Goal: Task Accomplishment & Management: Complete application form

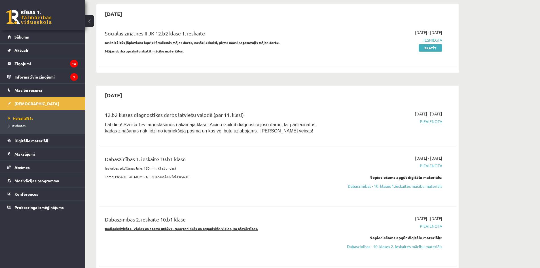
scroll to position [227, 0]
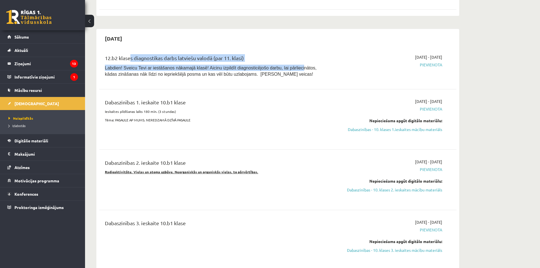
drag, startPoint x: 129, startPoint y: 62, endPoint x: 289, endPoint y: 66, distance: 160.4
click at [289, 66] on div "12.b2 klases diagnostikas darbs latviešu valodā (par 11. klasi) Labdien! Sveicu…" at bounding box center [216, 67] width 230 height 26
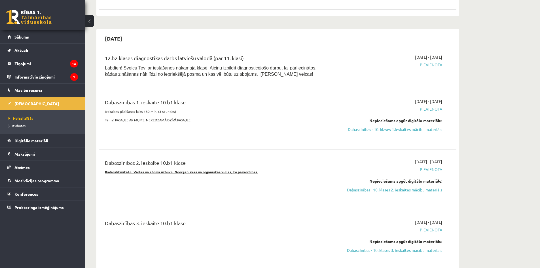
click at [352, 60] on div "2025-10-16 - 2025-10-31 Pievienota" at bounding box center [388, 67] width 115 height 26
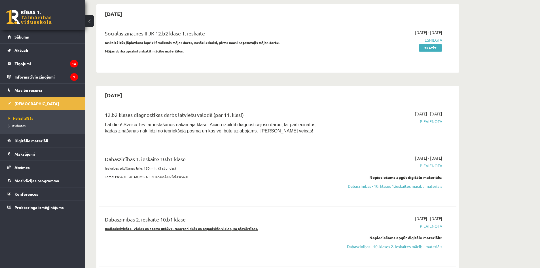
scroll to position [283, 0]
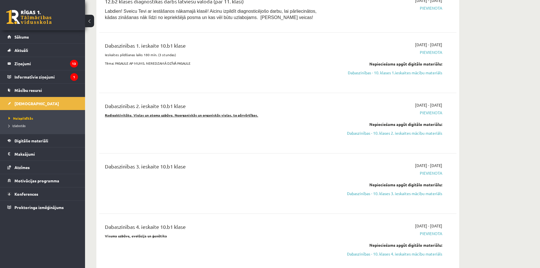
drag, startPoint x: 169, startPoint y: 42, endPoint x: 127, endPoint y: 53, distance: 43.2
click at [125, 52] on div "Dabaszinības 1. ieskaite 10.b1 klase" at bounding box center [216, 47] width 222 height 10
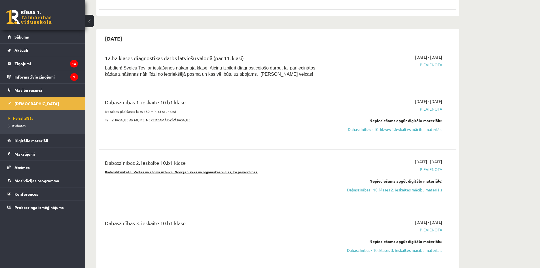
click at [195, 123] on div "Dabaszinības 1. ieskaite 10.b1 klase Ieskaites pildīšanas laiks 180 min. (3 stu…" at bounding box center [216, 119] width 230 height 42
drag, startPoint x: 121, startPoint y: 122, endPoint x: 239, endPoint y: 125, distance: 118.2
click at [204, 124] on div "Dabaszinības 1. ieskaite 10.b1 klase Ieskaites pildīšanas laiks 180 min. (3 stu…" at bounding box center [216, 119] width 230 height 42
click at [277, 127] on div "Dabaszinības 1. ieskaite 10.b1 klase Ieskaites pildīšanas laiks 180 min. (3 stu…" at bounding box center [216, 119] width 230 height 42
click at [399, 128] on link "Dabaszinības - 10. klases 1.ieskaites mācību materiāls" at bounding box center [388, 129] width 107 height 6
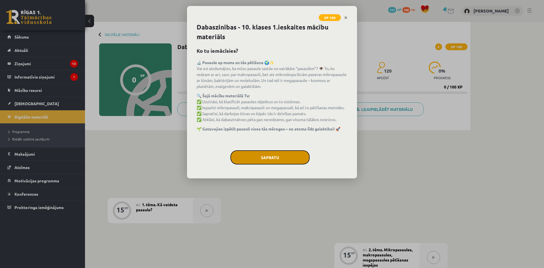
click at [273, 150] on button "Sapratu" at bounding box center [269, 157] width 79 height 14
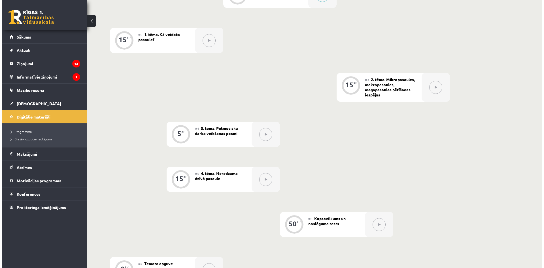
scroll to position [57, 0]
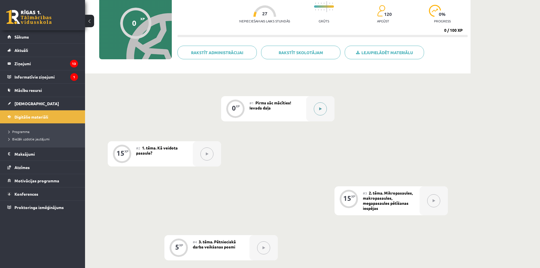
click at [315, 113] on div at bounding box center [320, 108] width 28 height 25
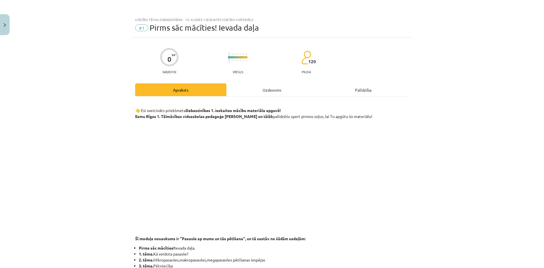
click at [276, 86] on div "Uzdevums" at bounding box center [271, 89] width 91 height 13
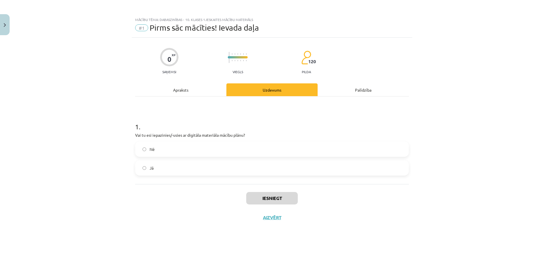
click at [193, 161] on label "Jā" at bounding box center [272, 168] width 272 height 14
click at [268, 197] on button "Iesniegt" at bounding box center [272, 198] width 52 height 12
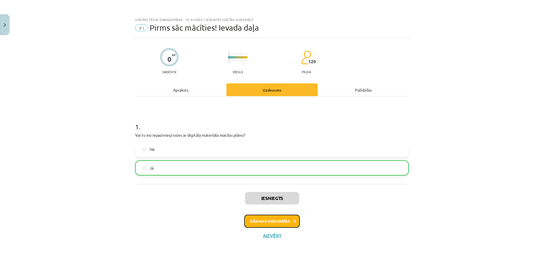
click at [267, 218] on button "Nākamā nodarbība" at bounding box center [272, 220] width 56 height 13
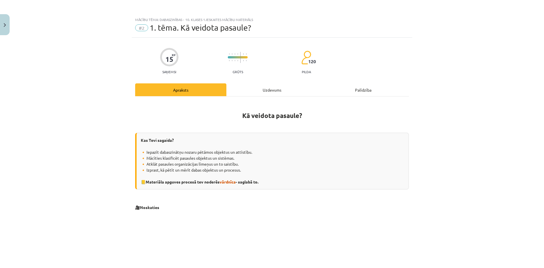
scroll to position [57, 0]
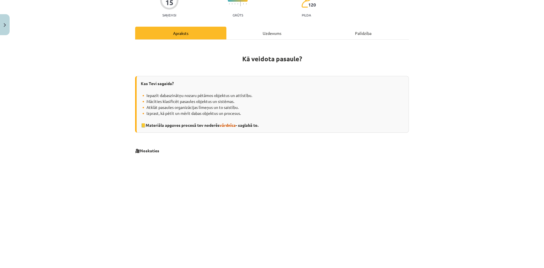
click at [263, 35] on div "Uzdevums" at bounding box center [271, 33] width 91 height 13
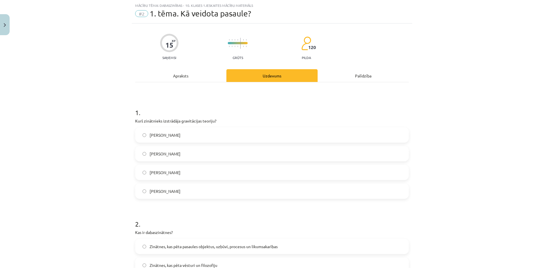
click at [177, 82] on div "Apraksts" at bounding box center [180, 75] width 91 height 13
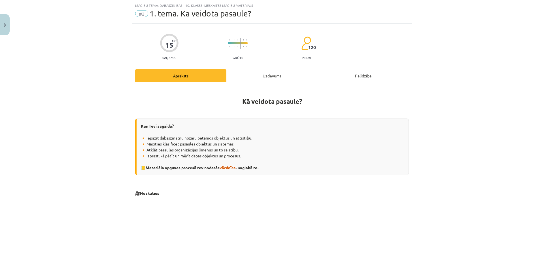
click at [254, 77] on div "Uzdevums" at bounding box center [271, 75] width 91 height 13
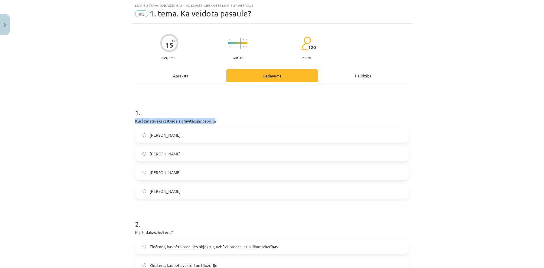
drag, startPoint x: 211, startPoint y: 121, endPoint x: 128, endPoint y: 122, distance: 82.7
click at [128, 122] on div "Mācību tēma: Dabaszinības - 10. klases 1.ieskaites mācību materiāls #2 1. tēma.…" at bounding box center [272, 134] width 544 height 268
copy p "Kurš zinātnieks izstrādāja gravitācijas teoriju"
click at [199, 141] on label "Īzaks Ņūtons" at bounding box center [272, 135] width 272 height 14
click at [240, 106] on h1 "1 ." at bounding box center [272, 108] width 274 height 18
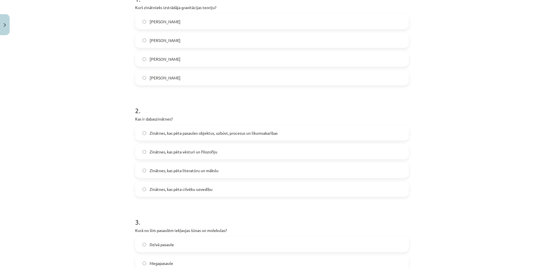
scroll to position [0, 0]
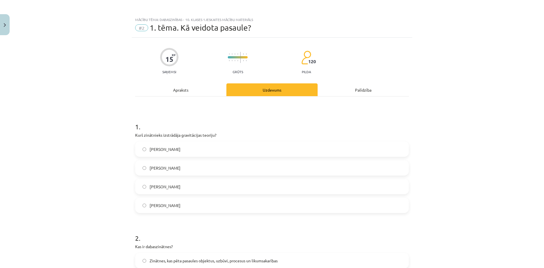
click at [182, 91] on div "Apraksts" at bounding box center [180, 89] width 91 height 13
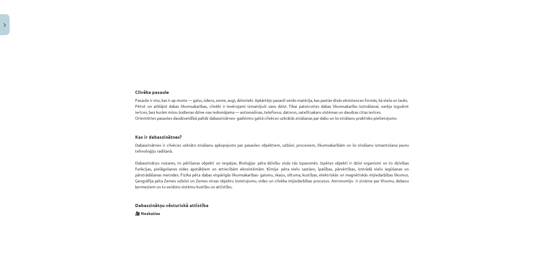
scroll to position [297, 0]
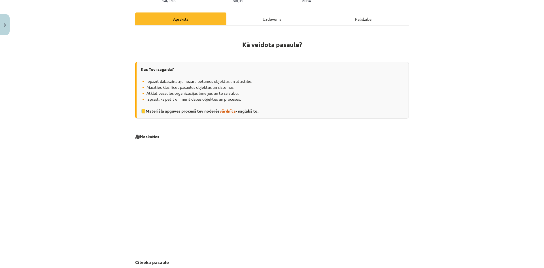
drag, startPoint x: 250, startPoint y: 16, endPoint x: 250, endPoint y: 26, distance: 9.6
click at [250, 16] on div "Uzdevums" at bounding box center [271, 18] width 91 height 13
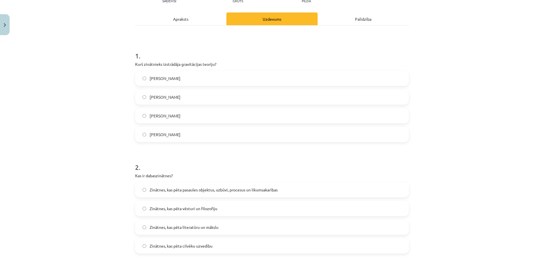
scroll to position [127, 0]
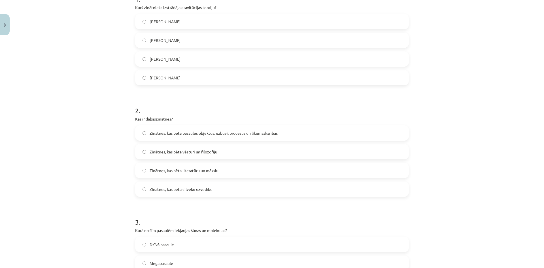
click at [291, 140] on div "Zinātnes, kas pēta pasaules objektus, uzbūvi, procesus un likumsakarības Zinātn…" at bounding box center [272, 160] width 274 height 71
click at [290, 137] on label "Zinātnes, kas pēta pasaules objektus, uzbūvi, procesus un likumsakarības" at bounding box center [272, 133] width 272 height 14
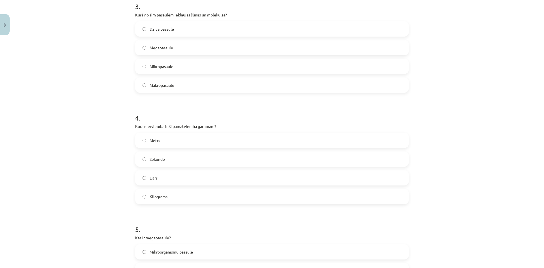
scroll to position [286, 0]
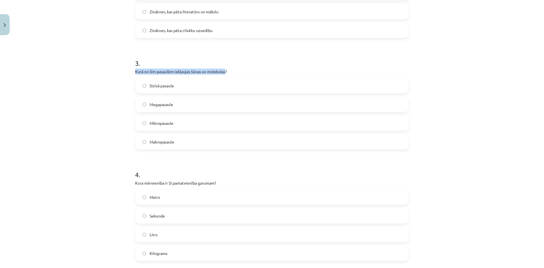
drag, startPoint x: 224, startPoint y: 72, endPoint x: 130, endPoint y: 71, distance: 94.0
click at [132, 71] on div "15 XP Saņemsi Grūts 120 pilda Apraksts Uzdevums Palīdzība 1 . Kurš zinātnieks i…" at bounding box center [272, 88] width 280 height 672
copy p "Kurā no šīm pasaulēm iekļaujas šūnas un molekulas"
drag, startPoint x: 95, startPoint y: 115, endPoint x: 104, endPoint y: 118, distance: 9.0
click at [96, 115] on div "Mācību tēma: Dabaszinības - 10. klases 1.ieskaites mācību materiāls #2 1. tēma.…" at bounding box center [272, 134] width 544 height 268
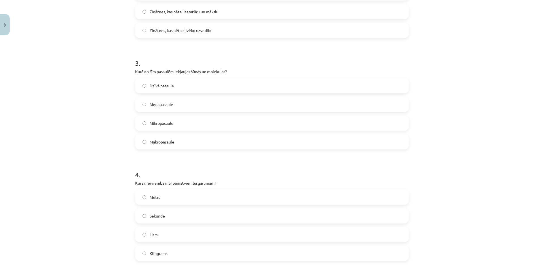
click at [154, 123] on span "Mikropasaule" at bounding box center [162, 123] width 24 height 6
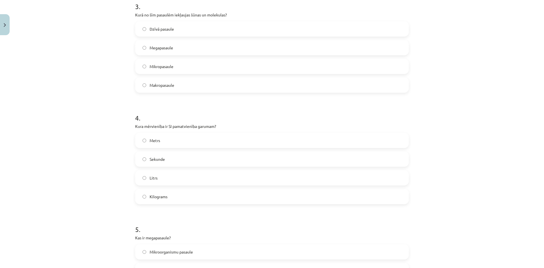
scroll to position [399, 0]
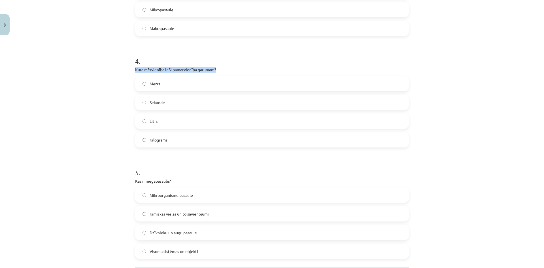
drag, startPoint x: 213, startPoint y: 71, endPoint x: 133, endPoint y: 69, distance: 79.3
click at [135, 69] on p "Kura mērvienība ir SI pamatvienība garumam?" at bounding box center [272, 70] width 274 height 6
copy p "Kura mērvienība ir SI pamatvienība garumam?"
click at [170, 86] on label "Metrs" at bounding box center [272, 83] width 272 height 14
click at [106, 94] on div "Mācību tēma: Dabaszinības - 10. klases 1.ieskaites mācību materiāls #2 1. tēma.…" at bounding box center [272, 134] width 544 height 268
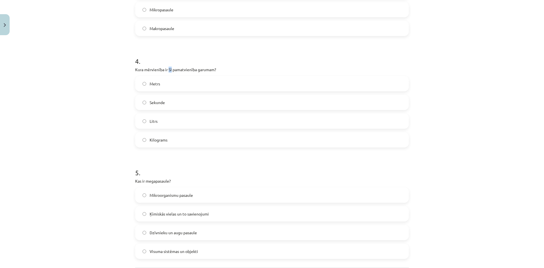
drag, startPoint x: 169, startPoint y: 70, endPoint x: 166, endPoint y: 70, distance: 2.8
click at [166, 70] on p "Kura mērvienība ir SI pamatvienība garumam?" at bounding box center [272, 70] width 274 height 6
click at [172, 69] on p "Kura mērvienība ir SI pamatvienība garumam?" at bounding box center [272, 70] width 274 height 6
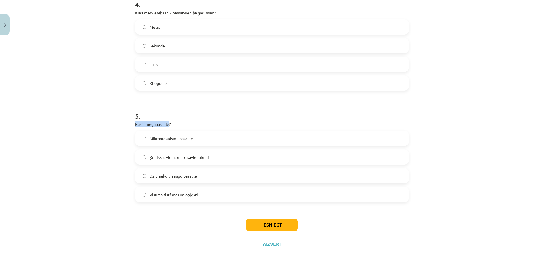
drag, startPoint x: 167, startPoint y: 125, endPoint x: 122, endPoint y: 124, distance: 45.3
click at [122, 124] on div "Mācību tēma: Dabaszinības - 10. klases 1.ieskaites mācību materiāls #2 1. tēma.…" at bounding box center [272, 134] width 544 height 268
copy p "Kas ir megapasaule"
click at [193, 118] on h1 "5 ." at bounding box center [272, 111] width 274 height 18
click at [190, 200] on label "Visuma sistēmas un objekti" at bounding box center [272, 194] width 272 height 14
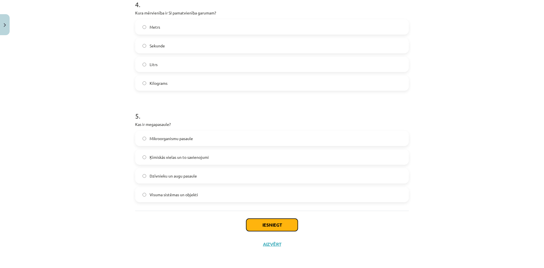
click at [272, 225] on button "Iesniegt" at bounding box center [272, 224] width 52 height 12
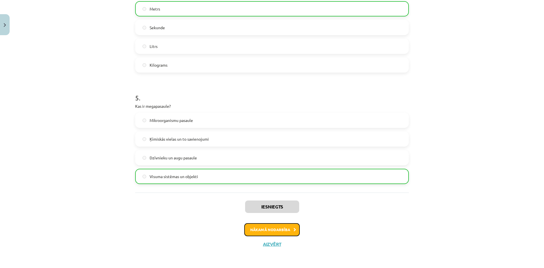
click at [288, 230] on button "Nākamā nodarbība" at bounding box center [272, 229] width 56 height 13
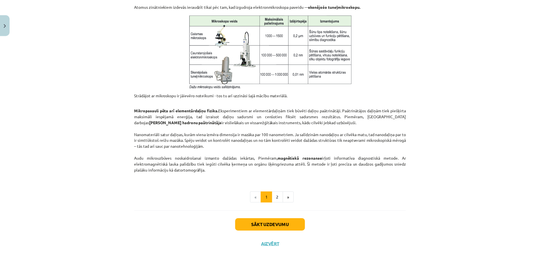
scroll to position [14, 0]
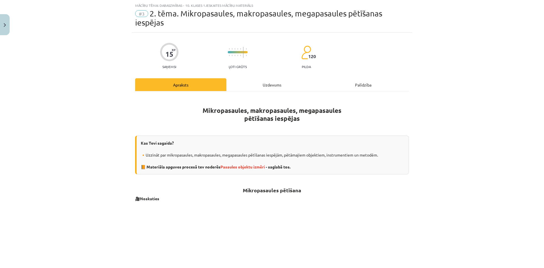
click at [270, 88] on div "Uzdevums" at bounding box center [271, 84] width 91 height 13
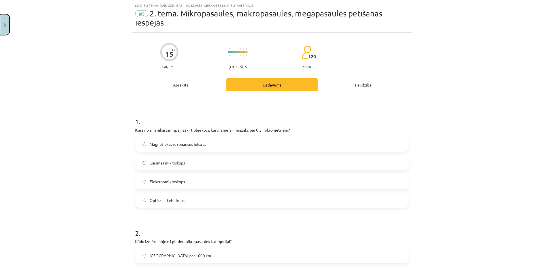
drag, startPoint x: 4, startPoint y: 22, endPoint x: 8, endPoint y: 25, distance: 5.2
click at [2, 23] on button "Close" at bounding box center [5, 24] width 10 height 21
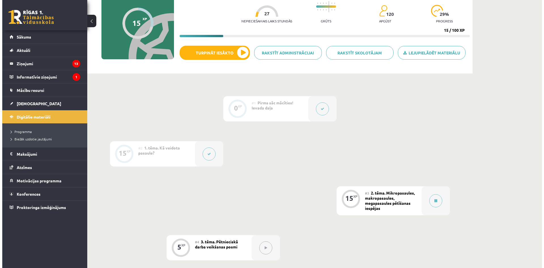
scroll to position [227, 0]
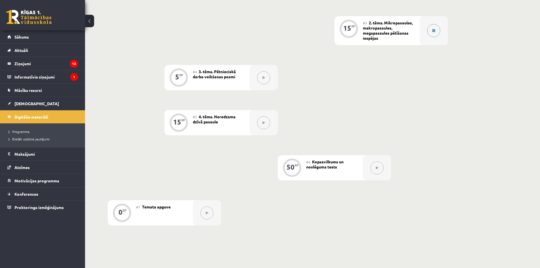
click at [430, 34] on button at bounding box center [433, 30] width 13 height 13
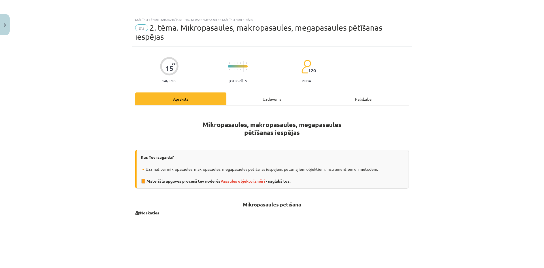
click at [274, 103] on div "Uzdevums" at bounding box center [271, 98] width 91 height 13
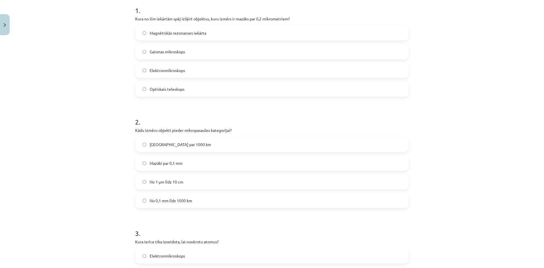
scroll to position [12, 0]
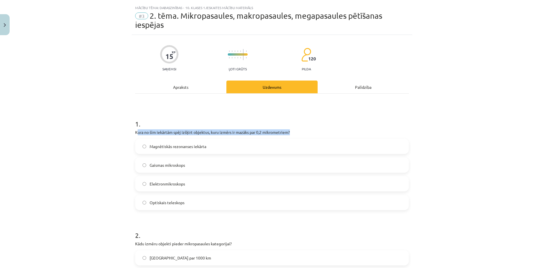
drag, startPoint x: 286, startPoint y: 134, endPoint x: 193, endPoint y: 121, distance: 93.8
click at [137, 135] on p "Kura no šīm iekārtām spēj izšķirt objektus, kuru izmērs ir mazāks par 0,2 mikro…" at bounding box center [272, 132] width 274 height 6
click at [193, 121] on h1 "1 ." at bounding box center [272, 119] width 274 height 18
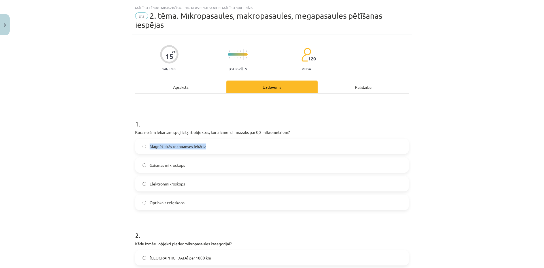
drag, startPoint x: 174, startPoint y: 152, endPoint x: 147, endPoint y: 148, distance: 27.2
click at [147, 148] on label "Magnētiskās rezonanses iekārta" at bounding box center [272, 146] width 272 height 14
copy span "Magnētiskās rezonanses iekārta"
drag, startPoint x: 189, startPoint y: 186, endPoint x: 146, endPoint y: 186, distance: 42.2
click at [146, 186] on label "Elektronmikroskops" at bounding box center [272, 183] width 272 height 14
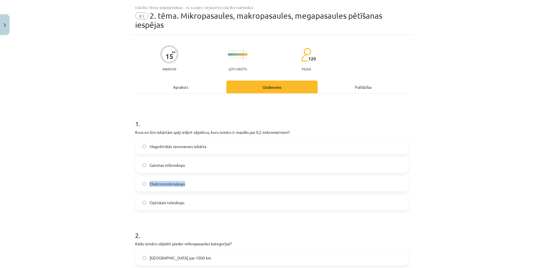
copy span "Elektronmikroskops"
click at [159, 179] on label "Elektronmikroskops" at bounding box center [272, 183] width 272 height 14
click at [93, 174] on div "Mācību tēma: Dabaszinības - 10. klases 1.ieskaites mācību materiāls #3 2. tēma.…" at bounding box center [272, 134] width 544 height 268
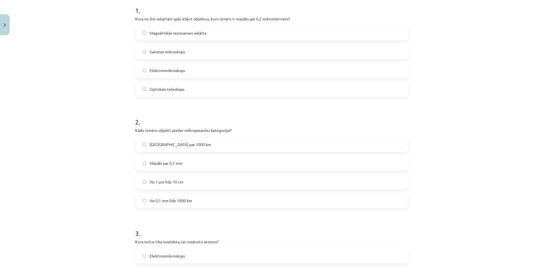
click at [199, 182] on label "No 1 μm līdz 10 cm" at bounding box center [272, 181] width 272 height 14
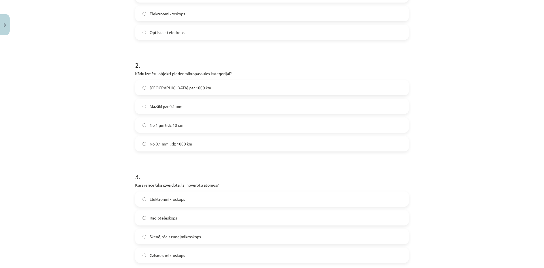
scroll to position [239, 0]
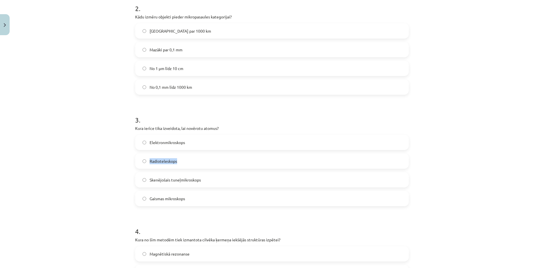
click at [143, 163] on label "Radioteleskops" at bounding box center [272, 161] width 272 height 14
copy label "Radioteleskops"
drag, startPoint x: 181, startPoint y: 142, endPoint x: 144, endPoint y: 144, distance: 36.3
click at [144, 144] on label "Elektronmikroskops" at bounding box center [272, 142] width 272 height 14
copy label "Elektronmikroskops"
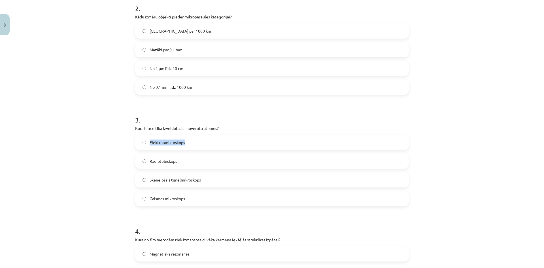
click at [183, 147] on label "Elektronmikroskops" at bounding box center [272, 142] width 272 height 14
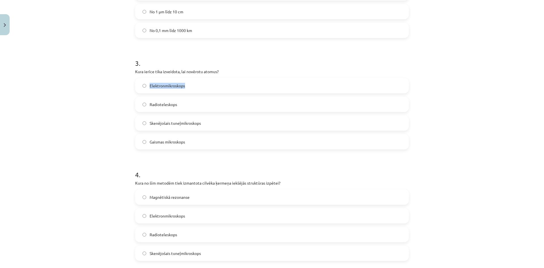
scroll to position [352, 0]
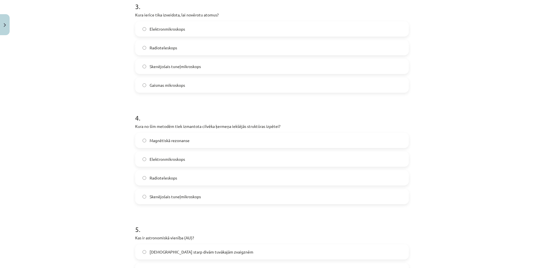
click at [186, 143] on span "Magnētiskā rezonanse" at bounding box center [170, 140] width 40 height 6
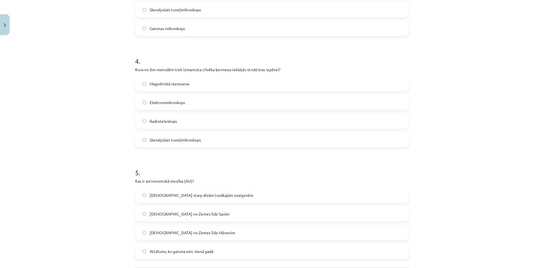
scroll to position [465, 0]
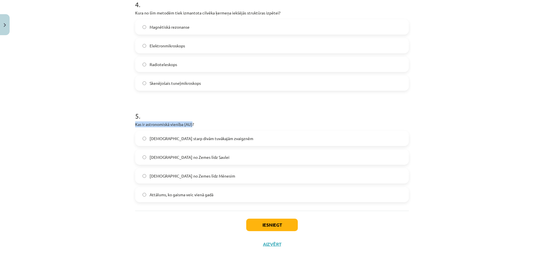
drag, startPoint x: 189, startPoint y: 125, endPoint x: 126, endPoint y: 125, distance: 63.2
click at [126, 125] on div "Mācību tēma: Dabaszinības - 10. klases 1.ieskaites mācību materiāls #3 2. tēma.…" at bounding box center [272, 134] width 544 height 268
copy p "Kas ir astronomiskā vienība (AU)"
click at [77, 122] on div "Mācību tēma: Dabaszinības - 10. klases 1.ieskaites mācību materiāls #3 2. tēma.…" at bounding box center [272, 134] width 544 height 268
click at [174, 155] on span "Attālums no Zemes līdz Saulei" at bounding box center [190, 157] width 80 height 6
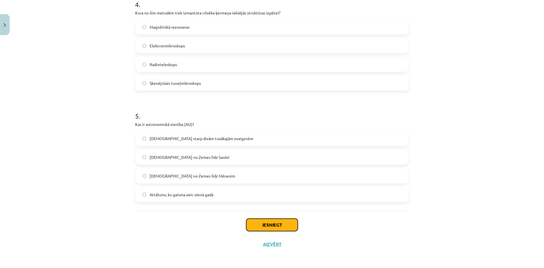
click at [268, 225] on button "Iesniegt" at bounding box center [272, 224] width 52 height 12
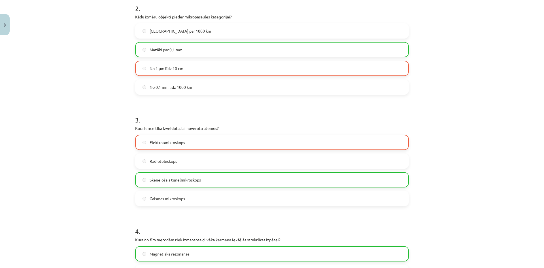
scroll to position [182, 0]
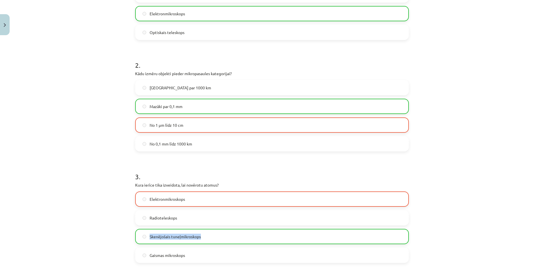
drag, startPoint x: 203, startPoint y: 237, endPoint x: 138, endPoint y: 233, distance: 65.0
click at [138, 233] on label "Skenējošais tuneļmikroskops" at bounding box center [272, 236] width 272 height 14
copy label "Skenējošais tuneļmikroskops"
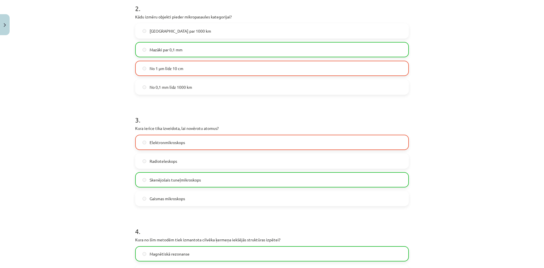
click at [224, 117] on h1 "3 ." at bounding box center [272, 115] width 274 height 18
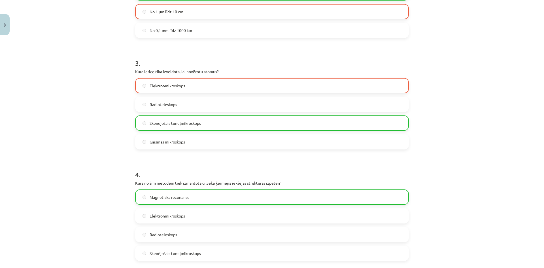
scroll to position [182, 0]
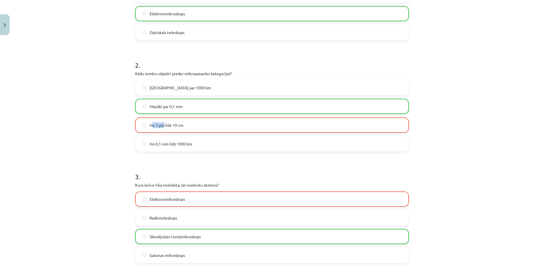
drag, startPoint x: 151, startPoint y: 125, endPoint x: 162, endPoint y: 125, distance: 11.3
click at [162, 125] on span "No 1 μm līdz 10 cm" at bounding box center [167, 125] width 34 height 6
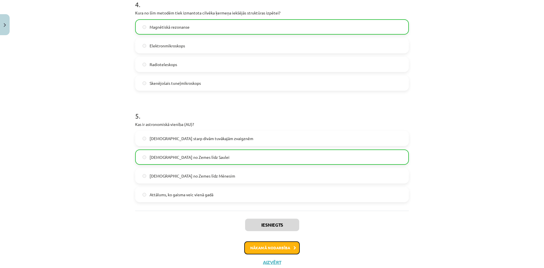
click at [268, 246] on button "Nākamā nodarbība" at bounding box center [272, 247] width 56 height 13
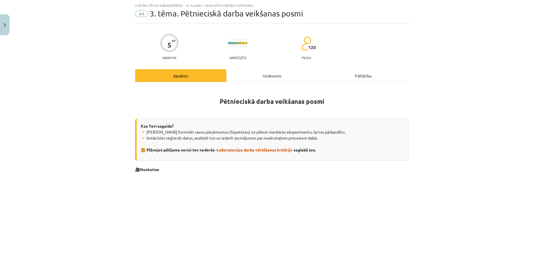
click at [249, 70] on div "Uzdevums" at bounding box center [271, 75] width 91 height 13
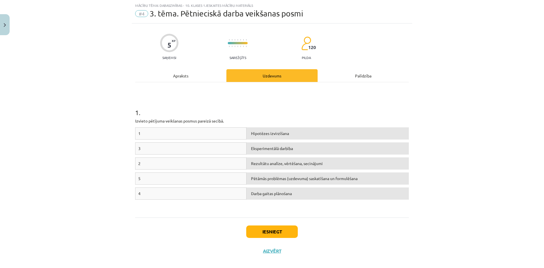
click at [200, 78] on div "Apraksts" at bounding box center [180, 75] width 91 height 13
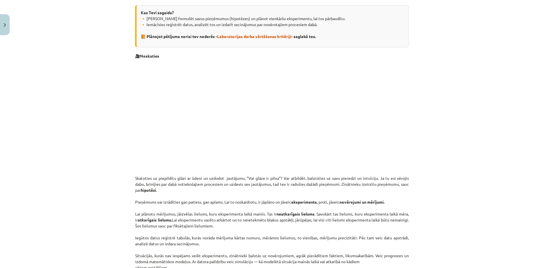
scroll to position [0, 0]
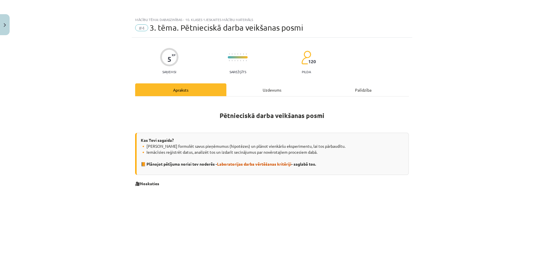
click at [254, 88] on div "Uzdevums" at bounding box center [271, 89] width 91 height 13
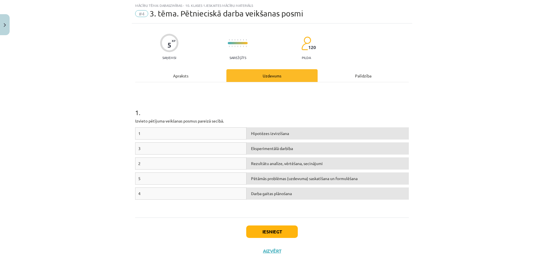
click at [193, 75] on div "Apraksts" at bounding box center [180, 75] width 91 height 13
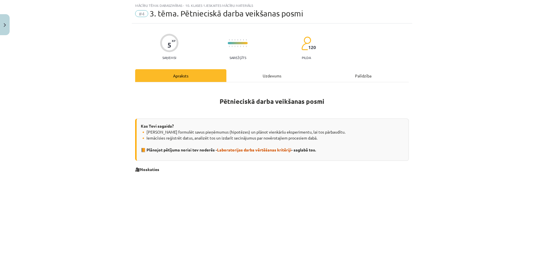
click at [252, 79] on div "Uzdevums" at bounding box center [271, 75] width 91 height 13
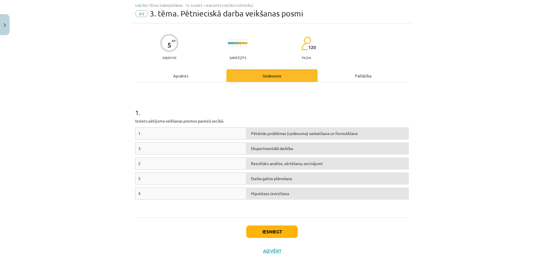
drag, startPoint x: 177, startPoint y: 65, endPoint x: 180, endPoint y: 69, distance: 4.8
click at [178, 65] on div "5 XP Saņemsi Sarežģīts 120 pilda Apraksts Uzdevums Palīdzība 1 . Izvieto pētīju…" at bounding box center [272, 142] width 280 height 237
click at [183, 75] on div "Apraksts" at bounding box center [180, 75] width 91 height 13
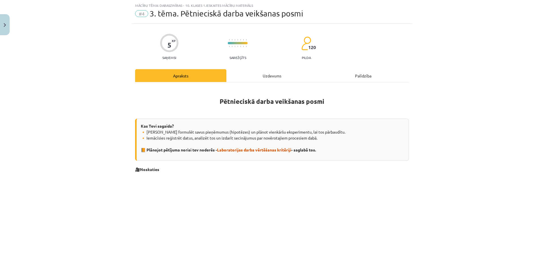
click at [272, 80] on div "Uzdevums" at bounding box center [271, 75] width 91 height 13
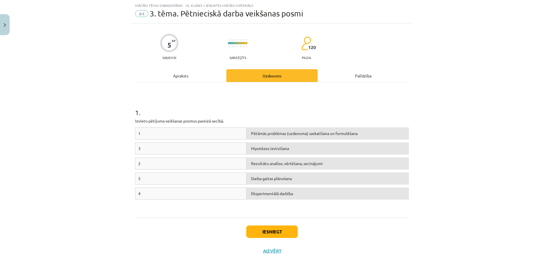
click at [176, 78] on div "Apraksts" at bounding box center [180, 75] width 91 height 13
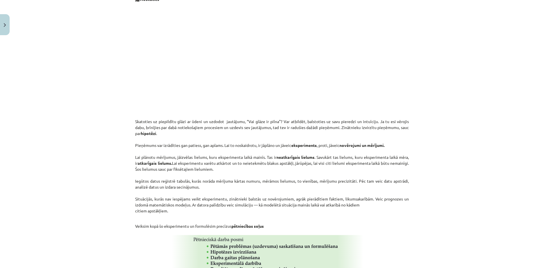
scroll to position [297, 0]
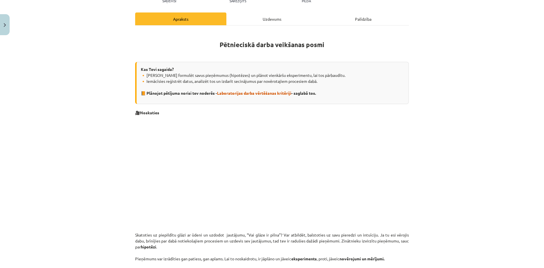
click at [268, 21] on div "Uzdevums" at bounding box center [271, 18] width 91 height 13
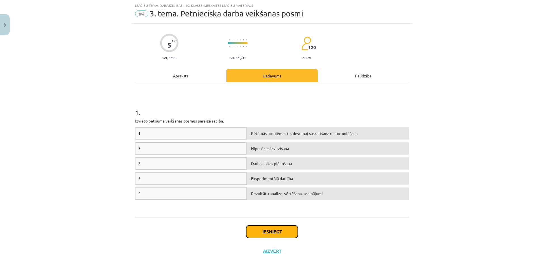
click at [276, 229] on button "Iesniegt" at bounding box center [272, 231] width 52 height 12
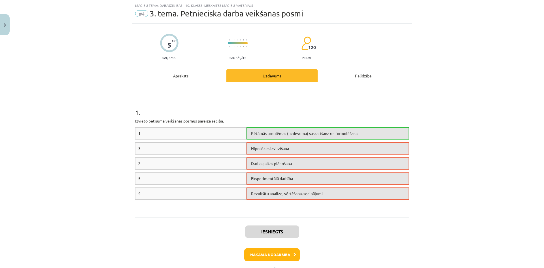
click at [185, 74] on div "Apraksts" at bounding box center [180, 75] width 91 height 13
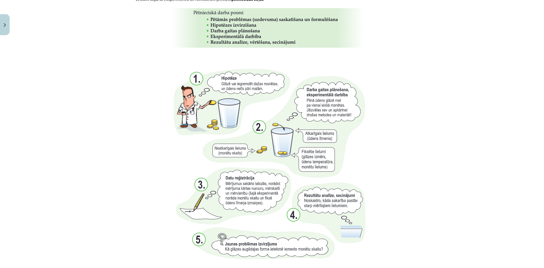
scroll to position [71, 0]
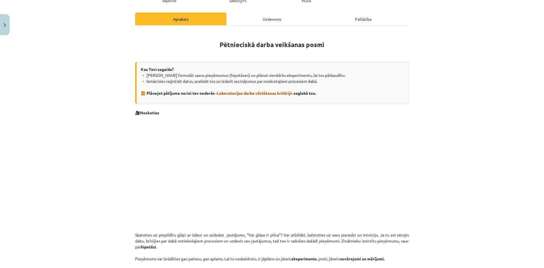
click at [248, 25] on hr at bounding box center [272, 25] width 274 height 0
click at [252, 21] on div "Uzdevums" at bounding box center [271, 18] width 91 height 13
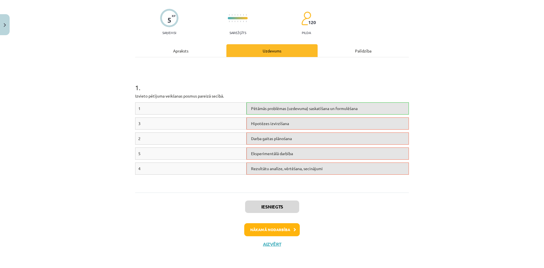
scroll to position [14, 0]
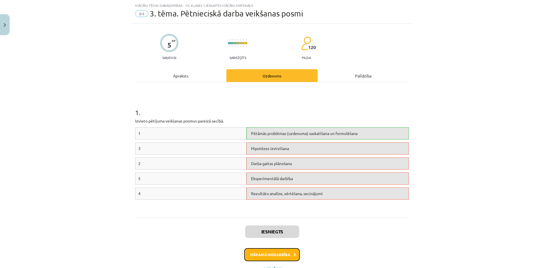
click at [278, 250] on button "Nākamā nodarbība" at bounding box center [272, 254] width 56 height 13
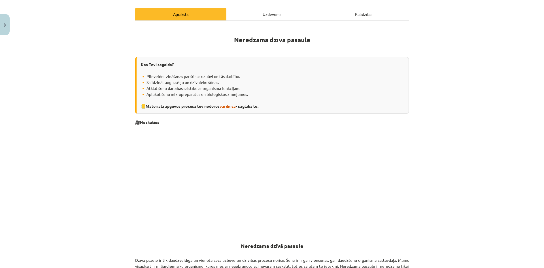
click at [257, 16] on div "Uzdevums" at bounding box center [271, 14] width 91 height 13
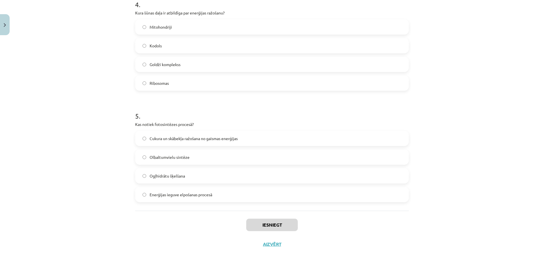
scroll to position [0, 0]
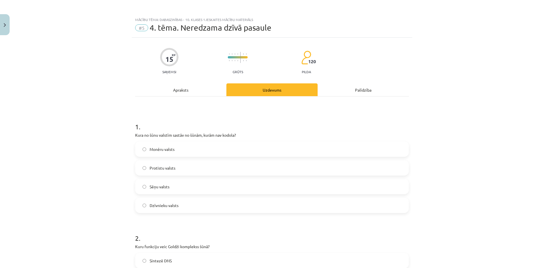
click at [10, 25] on div "Mācību tēma: Dabaszinības - 10. klases 1.ieskaites mācību materiāls #5 4. tēma.…" at bounding box center [272, 134] width 544 height 268
drag, startPoint x: 18, startPoint y: 80, endPoint x: 10, endPoint y: 69, distance: 13.1
click at [14, 72] on div "Mācību tēma: Dabaszinības - 10. klases 1.ieskaites mācību materiāls #5 4. tēma.…" at bounding box center [272, 134] width 544 height 268
click at [8, 20] on button "Close" at bounding box center [5, 24] width 10 height 21
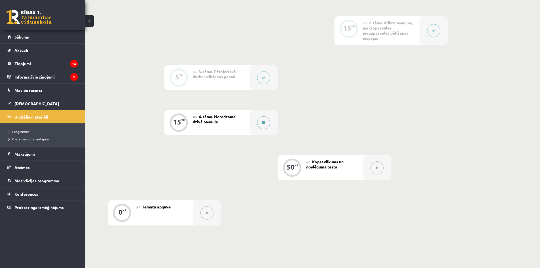
click at [270, 123] on div at bounding box center [263, 122] width 28 height 25
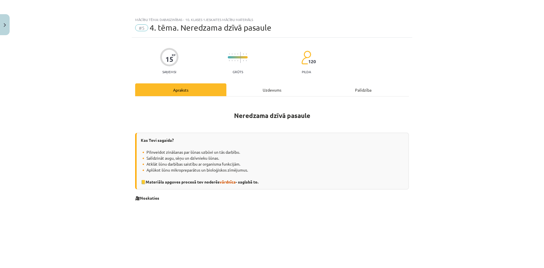
click at [270, 91] on div "Uzdevums" at bounding box center [271, 89] width 91 height 13
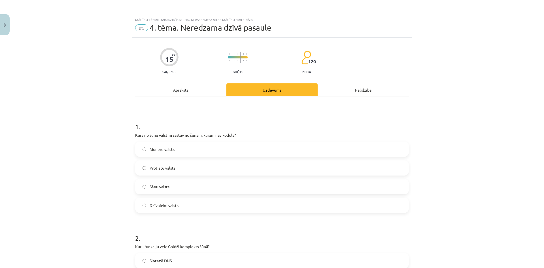
scroll to position [14, 0]
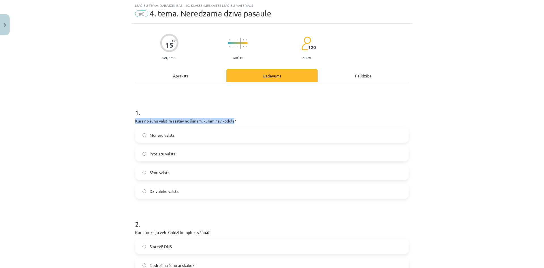
drag, startPoint x: 233, startPoint y: 121, endPoint x: 129, endPoint y: 122, distance: 104.5
click at [129, 122] on div "Mācību tēma: Dabaszinības - 10. klases 1.ieskaites mācību materiāls #5 4. tēma.…" at bounding box center [272, 134] width 544 height 268
drag, startPoint x: 187, startPoint y: 135, endPoint x: 148, endPoint y: 137, distance: 39.1
click at [148, 137] on label "Monēru valsts" at bounding box center [272, 135] width 272 height 14
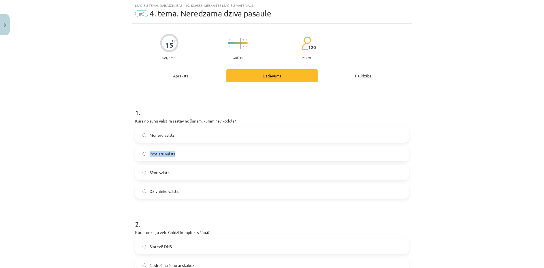
drag, startPoint x: 178, startPoint y: 154, endPoint x: 148, endPoint y: 156, distance: 30.4
click at [148, 156] on label "Protistu valsts" at bounding box center [272, 153] width 272 height 14
drag, startPoint x: 180, startPoint y: 134, endPoint x: 145, endPoint y: 134, distance: 35.1
click at [145, 134] on label "Monēru valsts" at bounding box center [272, 135] width 272 height 14
click at [196, 136] on label "Monēru valsts" at bounding box center [272, 135] width 272 height 14
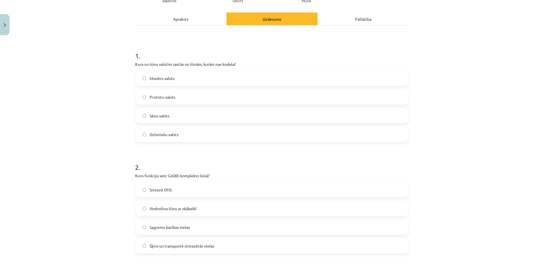
scroll to position [127, 0]
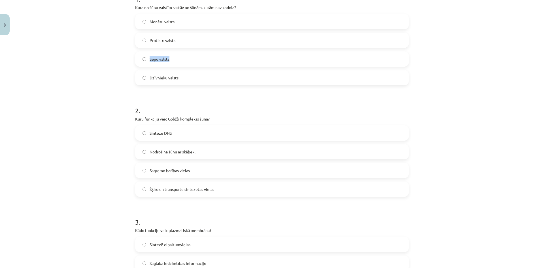
drag, startPoint x: 177, startPoint y: 58, endPoint x: 139, endPoint y: 60, distance: 38.0
click at [139, 60] on label "Sēņu valsts" at bounding box center [272, 59] width 272 height 14
click at [97, 62] on div "Mācību tēma: Dabaszinības - 10. klases 1.ieskaites mācību materiāls #5 4. tēma.…" at bounding box center [272, 134] width 544 height 268
click at [172, 62] on label "Sēņu valsts" at bounding box center [272, 59] width 272 height 14
drag, startPoint x: 206, startPoint y: 120, endPoint x: 131, endPoint y: 118, distance: 75.4
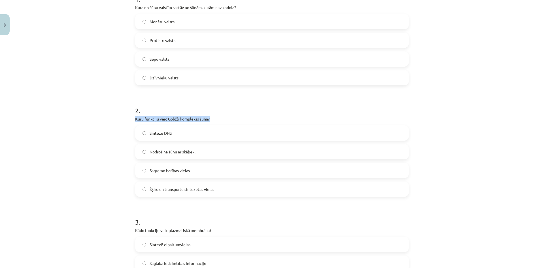
click at [132, 118] on div "15 XP Saņemsi Grūts 120 pilda Apraksts Uzdevums Palīdzība 1 . Kura no šūnu vals…" at bounding box center [272, 246] width 280 height 672
click at [115, 137] on div "Mācību tēma: Dabaszinības - 10. klases 1.ieskaites mācību materiāls #5 4. tēma.…" at bounding box center [272, 134] width 544 height 268
click at [210, 107] on h1 "2 ." at bounding box center [272, 106] width 274 height 18
click at [174, 138] on label "Sintezē DNS" at bounding box center [272, 133] width 272 height 14
drag, startPoint x: 188, startPoint y: 192, endPoint x: 184, endPoint y: 176, distance: 16.9
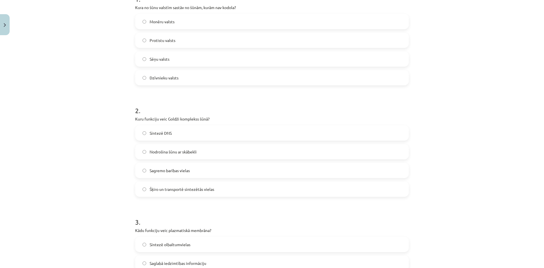
click at [188, 192] on label "Šķiro un transportē sintezētās vielas" at bounding box center [272, 189] width 272 height 14
click at [171, 137] on label "Sintezē DNS" at bounding box center [272, 133] width 272 height 14
click at [176, 187] on span "Šķiro un transportē sintezētās vielas" at bounding box center [182, 189] width 65 height 6
click at [166, 131] on span "Sintezē DNS" at bounding box center [161, 133] width 22 height 6
click at [214, 192] on label "Šķiro un transportē sintezētās vielas" at bounding box center [272, 189] width 272 height 14
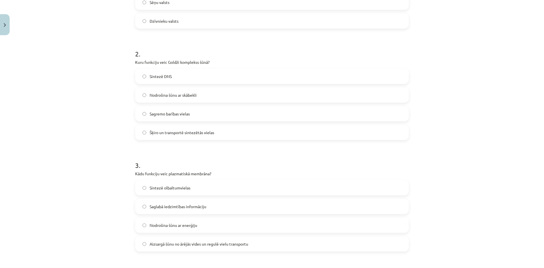
scroll to position [241, 0]
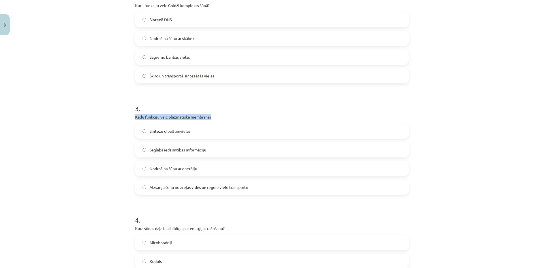
drag, startPoint x: 121, startPoint y: 118, endPoint x: 208, endPoint y: 116, distance: 87.3
click at [208, 116] on div "Mācību tēma: Dabaszinības - 10. klases 1.ieskaites mācību materiāls #5 4. tēma.…" at bounding box center [272, 134] width 544 height 268
click at [114, 114] on div "Mācību tēma: Dabaszinības - 10. klases 1.ieskaites mācību materiāls #5 4. tēma.…" at bounding box center [272, 134] width 544 height 268
click at [243, 190] on span "Aizsargā šūnu no ārējās vides un regulē vielu transportu" at bounding box center [199, 187] width 99 height 6
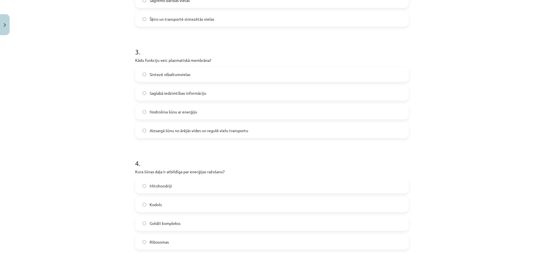
scroll to position [354, 0]
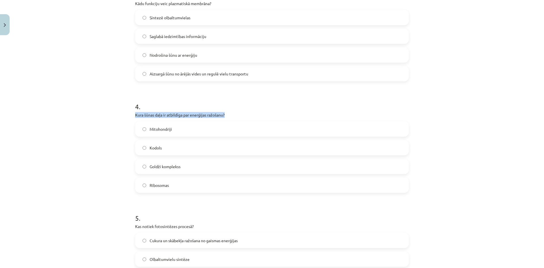
drag, startPoint x: 221, startPoint y: 116, endPoint x: 126, endPoint y: 116, distance: 94.9
click at [126, 116] on div "Mācību tēma: Dabaszinības - 10. klases 1.ieskaites mācību materiāls #5 4. tēma.…" at bounding box center [272, 134] width 544 height 268
click at [110, 129] on div "Mācību tēma: Dabaszinības - 10. klases 1.ieskaites mācību materiāls #5 4. tēma.…" at bounding box center [272, 134] width 544 height 268
drag, startPoint x: 176, startPoint y: 131, endPoint x: 148, endPoint y: 134, distance: 28.2
click at [148, 134] on label "Mitohondriji" at bounding box center [272, 129] width 272 height 14
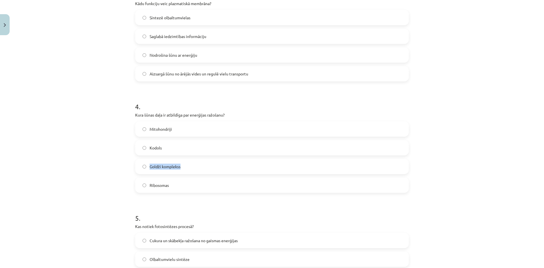
drag, startPoint x: 182, startPoint y: 167, endPoint x: 148, endPoint y: 169, distance: 34.6
click at [148, 169] on label "Goldži komplekss" at bounding box center [272, 166] width 272 height 14
click at [110, 147] on div "Mācību tēma: Dabaszinības - 10. klases 1.ieskaites mācību materiāls #5 4. tēma.…" at bounding box center [272, 134] width 544 height 268
drag, startPoint x: 173, startPoint y: 186, endPoint x: 148, endPoint y: 189, distance: 25.7
click at [148, 189] on label "Ribosomas" at bounding box center [272, 185] width 272 height 14
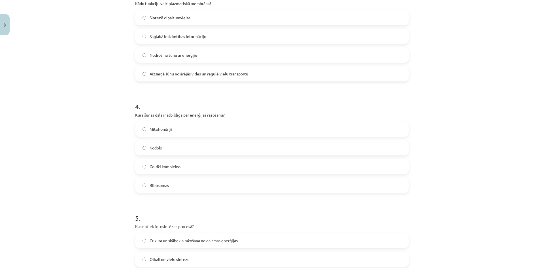
drag, startPoint x: 181, startPoint y: 201, endPoint x: 175, endPoint y: 186, distance: 16.5
click at [181, 200] on form "1 . Kura no šūnu valstīm sastāv no šūnām, kurām nav kodola? Monēru valsts Proti…" at bounding box center [272, 31] width 274 height 545
click at [174, 185] on label "Ribosomas" at bounding box center [272, 185] width 272 height 14
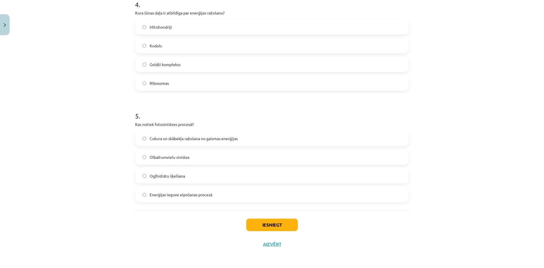
click at [185, 198] on label "Enerģijas ieguve elpošanas procesā" at bounding box center [272, 194] width 272 height 14
click at [259, 225] on button "Iesniegt" at bounding box center [272, 224] width 52 height 12
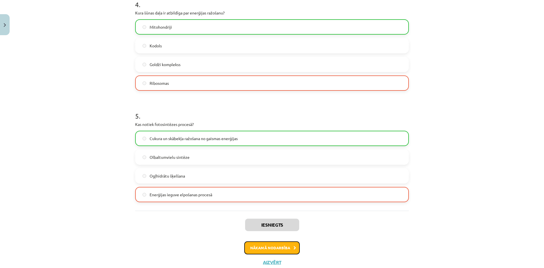
click at [289, 250] on button "Nākamā nodarbība" at bounding box center [272, 247] width 56 height 13
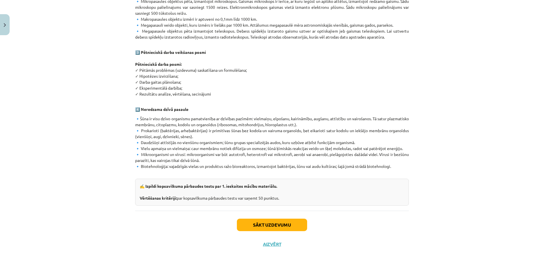
scroll to position [14, 0]
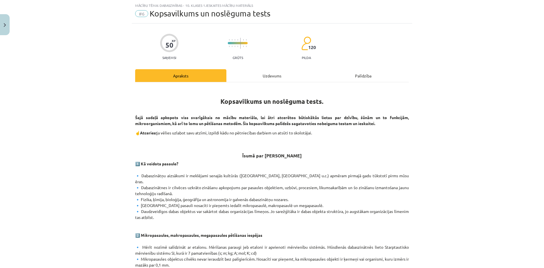
click at [263, 78] on div "Uzdevums" at bounding box center [271, 75] width 91 height 13
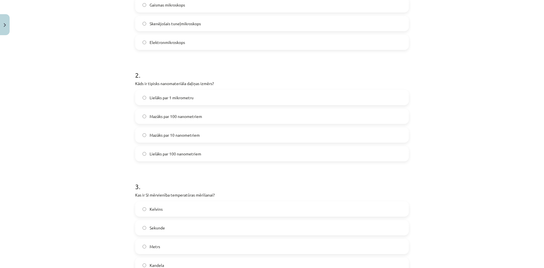
scroll to position [0, 0]
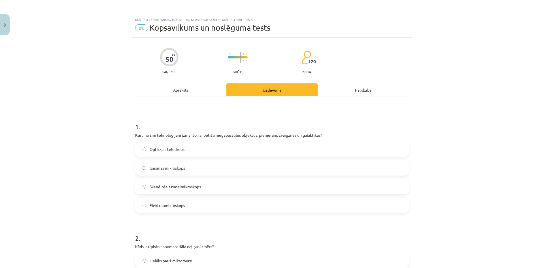
click at [190, 152] on label "Optiskais teleskops" at bounding box center [272, 149] width 272 height 14
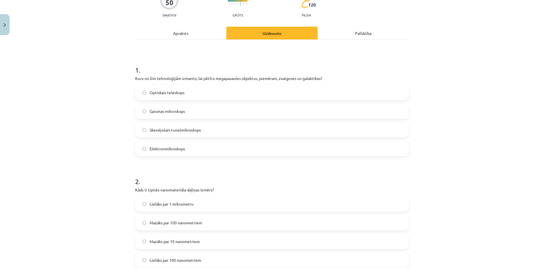
scroll to position [113, 0]
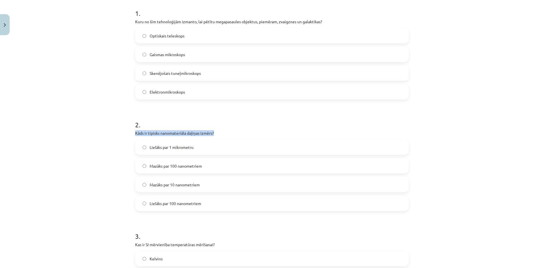
drag, startPoint x: 210, startPoint y: 135, endPoint x: 139, endPoint y: 134, distance: 71.4
click at [196, 114] on h1 "2 ." at bounding box center [272, 120] width 274 height 18
click at [189, 163] on span "Mazāks par 100 nanometriem" at bounding box center [176, 166] width 52 height 6
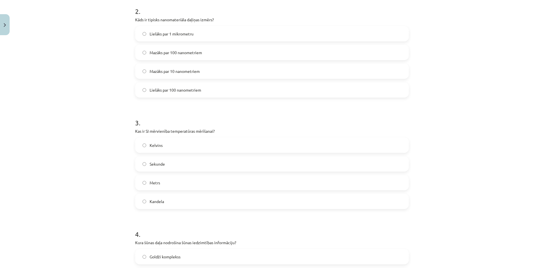
click at [186, 182] on label "Metrs" at bounding box center [272, 182] width 272 height 14
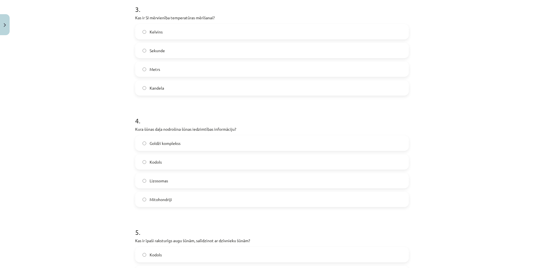
scroll to position [283, 0]
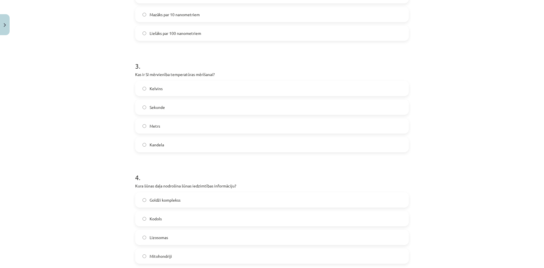
click at [177, 90] on label "Kelvins" at bounding box center [272, 88] width 272 height 14
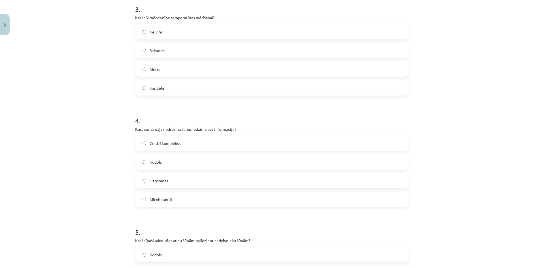
scroll to position [397, 0]
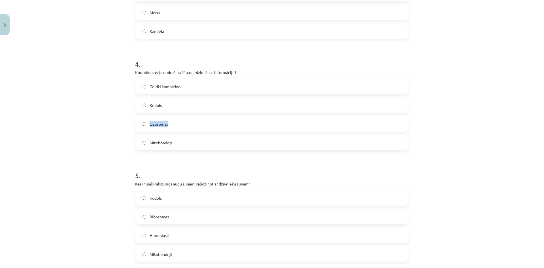
drag, startPoint x: 169, startPoint y: 125, endPoint x: 145, endPoint y: 124, distance: 23.5
click at [145, 124] on label "Lizosomas" at bounding box center [272, 124] width 272 height 14
click at [120, 133] on div "Mācību tēma: Dabaszinības - 10. klases 1.ieskaites mācību materiāls #6 Kopsavil…" at bounding box center [272, 134] width 544 height 268
drag, startPoint x: 183, startPoint y: 87, endPoint x: 144, endPoint y: 86, distance: 38.3
click at [144, 86] on label "Goldži komplekss" at bounding box center [272, 86] width 272 height 14
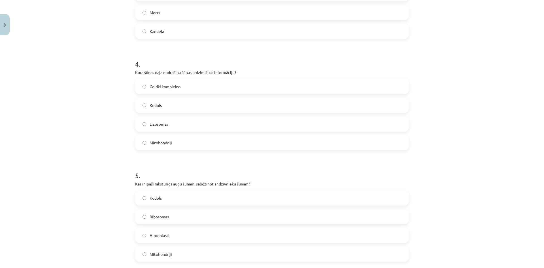
click at [105, 105] on div "Mācību tēma: Dabaszinības - 10. klases 1.ieskaites mācību materiāls #6 Kopsavil…" at bounding box center [272, 134] width 544 height 268
click at [174, 105] on label "Kodols" at bounding box center [272, 105] width 272 height 14
drag, startPoint x: 169, startPoint y: 110, endPoint x: 148, endPoint y: 108, distance: 21.6
click at [148, 108] on label "Kodols" at bounding box center [272, 105] width 272 height 14
drag, startPoint x: 175, startPoint y: 146, endPoint x: 147, endPoint y: 144, distance: 28.1
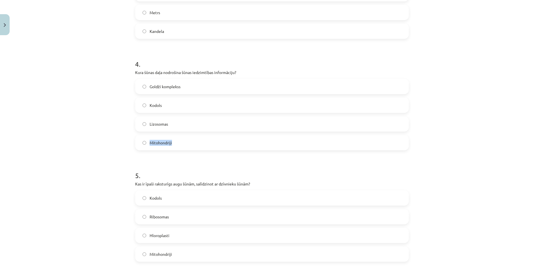
click at [147, 144] on label "Mitohondriji" at bounding box center [272, 142] width 272 height 14
click at [103, 120] on div "Mācību tēma: Dabaszinības - 10. klases 1.ieskaites mācību materiāls #6 Kopsavil…" at bounding box center [272, 134] width 544 height 268
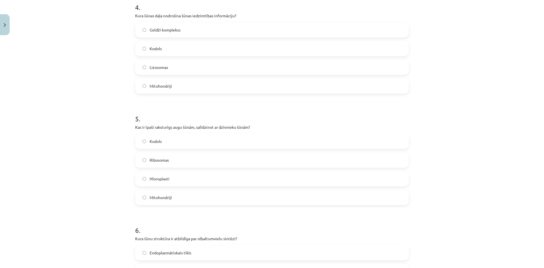
click at [155, 181] on span "Hloroplasti" at bounding box center [160, 179] width 20 height 6
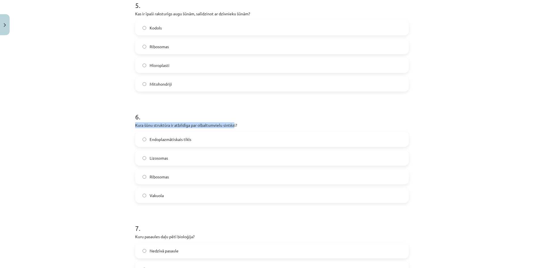
drag, startPoint x: 128, startPoint y: 126, endPoint x: 231, endPoint y: 127, distance: 103.4
click at [231, 127] on div "Mācību tēma: Dabaszinības - 10. klases 1.ieskaites mācību materiāls #6 Kopsavil…" at bounding box center [272, 134] width 544 height 268
click at [91, 150] on div "Mācību tēma: Dabaszinības - 10. klases 1.ieskaites mācību materiāls #6 Kopsavil…" at bounding box center [272, 134] width 544 height 268
click at [206, 107] on h1 "6 ." at bounding box center [272, 112] width 274 height 18
click at [196, 158] on label "Lizosomas" at bounding box center [272, 158] width 272 height 14
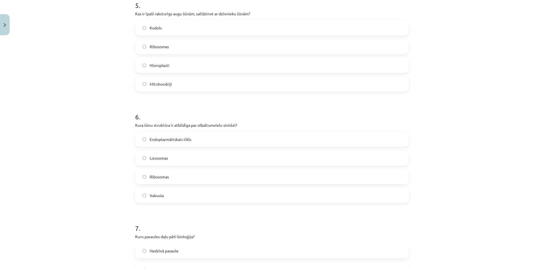
click at [168, 191] on label "Vakuola" at bounding box center [272, 195] width 272 height 14
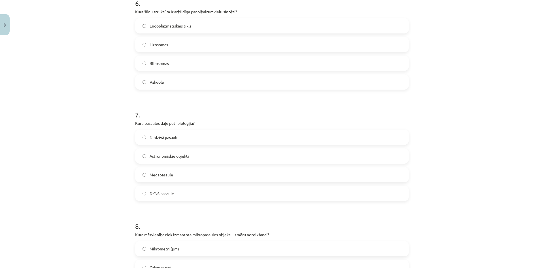
scroll to position [623, 0]
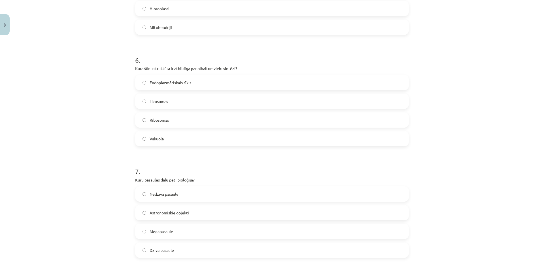
click at [173, 107] on label "Lizosomas" at bounding box center [272, 101] width 272 height 14
drag, startPoint x: 154, startPoint y: 140, endPoint x: 148, endPoint y: 140, distance: 5.9
click at [148, 140] on label "Vakuola" at bounding box center [272, 138] width 272 height 14
drag, startPoint x: 177, startPoint y: 161, endPoint x: 181, endPoint y: 161, distance: 3.7
click at [177, 161] on h1 "7 ." at bounding box center [272, 166] width 274 height 18
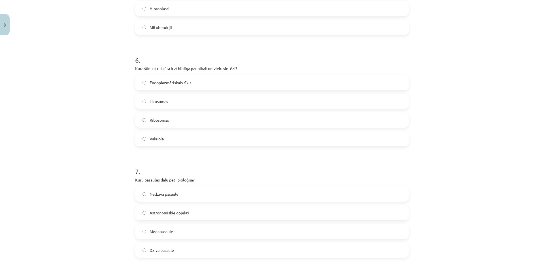
scroll to position [680, 0]
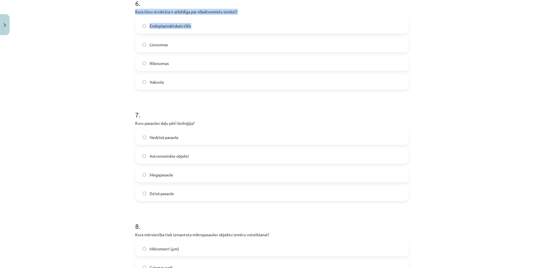
drag, startPoint x: 132, startPoint y: 14, endPoint x: 227, endPoint y: 18, distance: 95.3
click at [260, 14] on p "Kura šūnu struktūra ir atbildīga par olbaltumvielu sintēzi?" at bounding box center [272, 12] width 274 height 6
click at [204, 116] on h1 "7 ." at bounding box center [272, 110] width 274 height 18
click at [202, 195] on label "Dzīvā pasaule" at bounding box center [272, 193] width 272 height 14
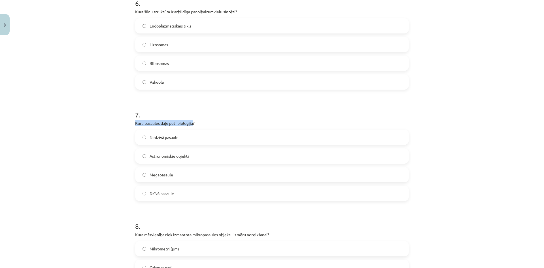
drag, startPoint x: 190, startPoint y: 124, endPoint x: 131, endPoint y: 125, distance: 58.7
click at [225, 124] on p "Kuru pasaules daļu pētī bioloģija?" at bounding box center [272, 123] width 274 height 6
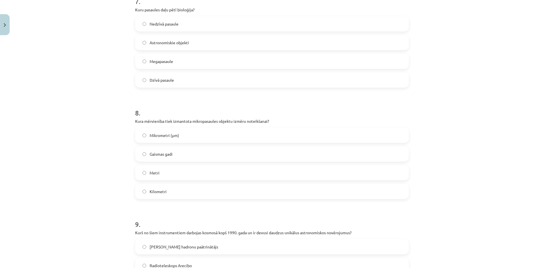
click at [209, 137] on label "Mikrometri (μm)" at bounding box center [272, 135] width 272 height 14
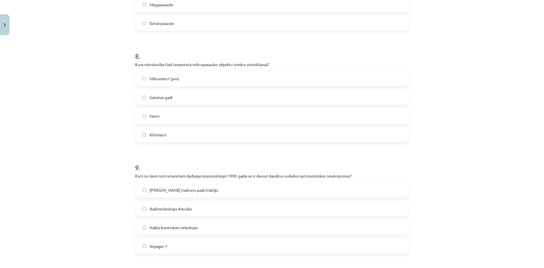
scroll to position [906, 0]
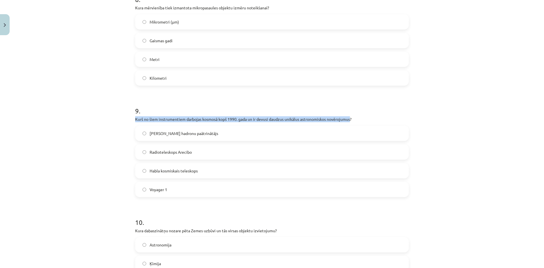
drag, startPoint x: 130, startPoint y: 118, endPoint x: 348, endPoint y: 120, distance: 217.3
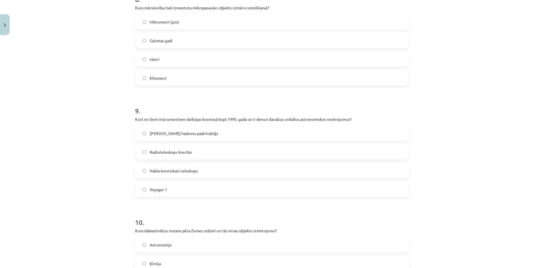
click at [197, 191] on label "Voyager 1" at bounding box center [272, 189] width 272 height 14
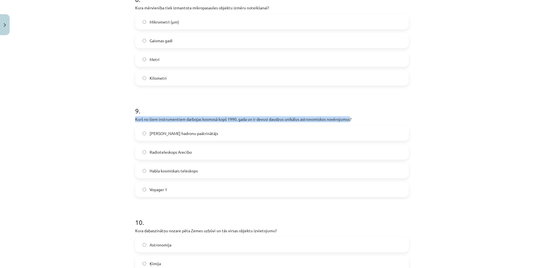
drag, startPoint x: 133, startPoint y: 120, endPoint x: 343, endPoint y: 120, distance: 209.9
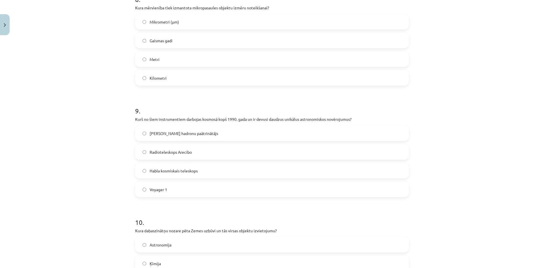
click at [112, 112] on div "Mācību tēma: Dabaszinības - 10. klases 1.ieskaites mācību materiāls #6 Kopsavil…" at bounding box center [272, 134] width 544 height 268
click at [173, 168] on span "Habla kosmiskais teleskops" at bounding box center [174, 171] width 48 height 6
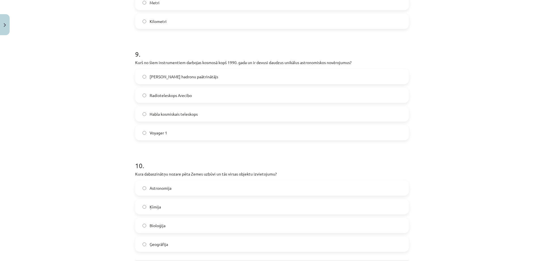
scroll to position [1013, 0]
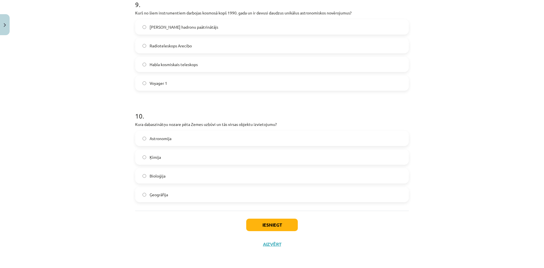
click at [173, 192] on label "Ģeogrāfija" at bounding box center [272, 194] width 272 height 14
click at [267, 226] on button "Iesniegt" at bounding box center [272, 224] width 52 height 12
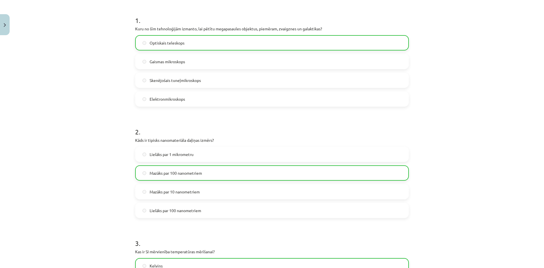
scroll to position [0, 0]
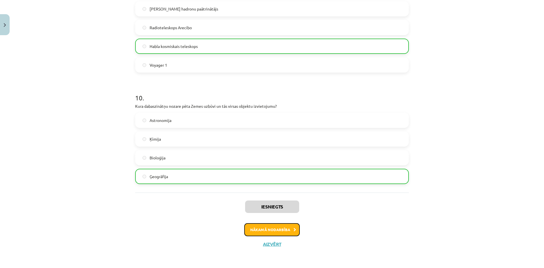
click at [269, 234] on button "Nākamā nodarbība" at bounding box center [272, 229] width 56 height 13
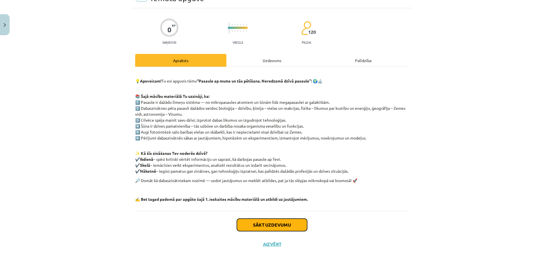
click at [256, 221] on button "Sākt uzdevumu" at bounding box center [272, 224] width 70 height 12
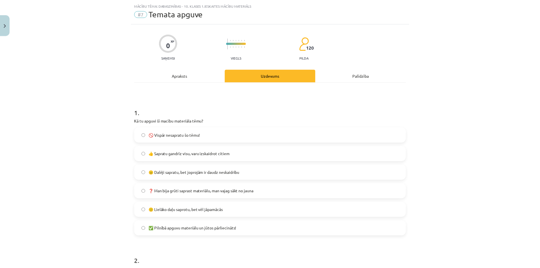
scroll to position [325, 0]
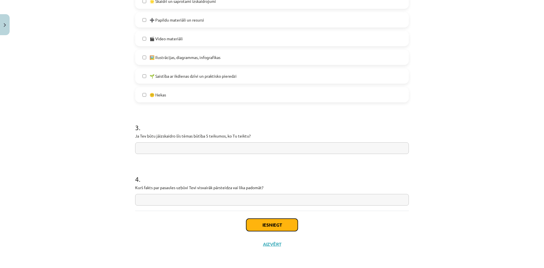
click at [256, 227] on button "Iesniegt" at bounding box center [272, 224] width 52 height 12
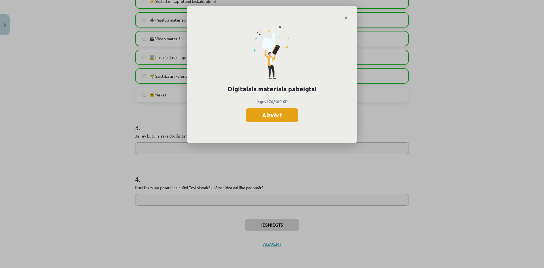
click at [270, 118] on button "Aizvērt" at bounding box center [272, 115] width 52 height 14
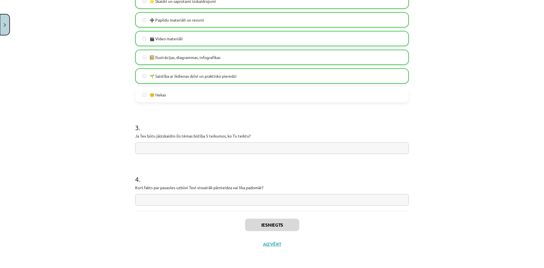
click at [5, 32] on button "Close" at bounding box center [5, 24] width 10 height 21
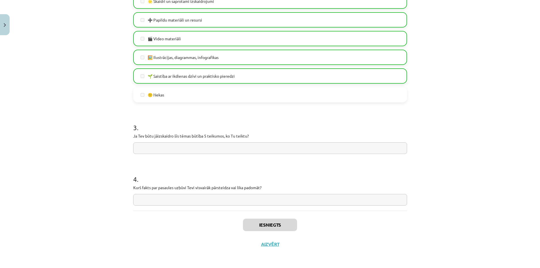
click at [40, 101] on div "Mācību tēma: Dabaszinības - 10. klases 1.ieskaites mācību materiāls #7 Temata a…" at bounding box center [270, 134] width 540 height 268
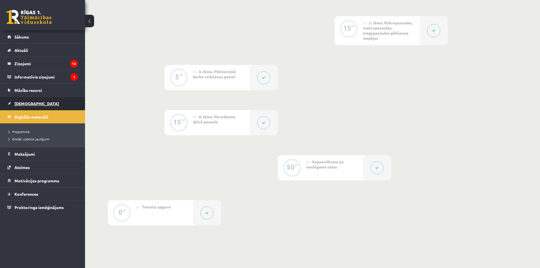
click at [40, 103] on link "[DEMOGRAPHIC_DATA]" at bounding box center [42, 103] width 71 height 13
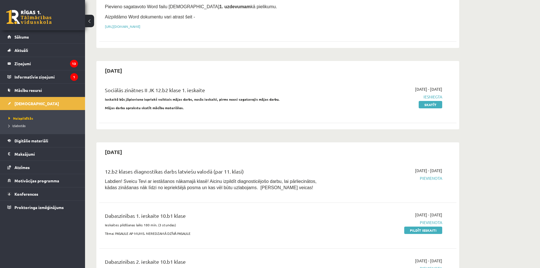
scroll to position [170, 0]
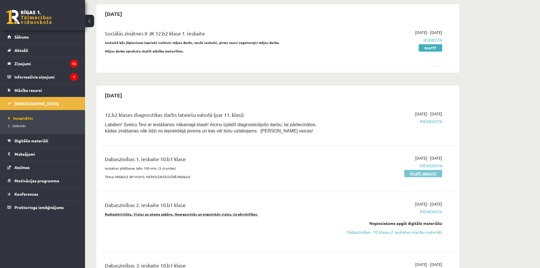
click at [411, 174] on link "Pildīt ieskaiti" at bounding box center [423, 173] width 38 height 7
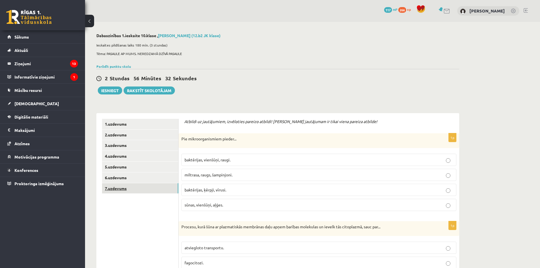
click at [141, 188] on link "7.uzdevums" at bounding box center [140, 188] width 76 height 10
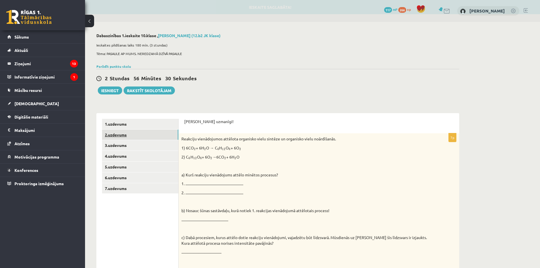
click at [143, 137] on link "2.uzdevums" at bounding box center [140, 134] width 76 height 10
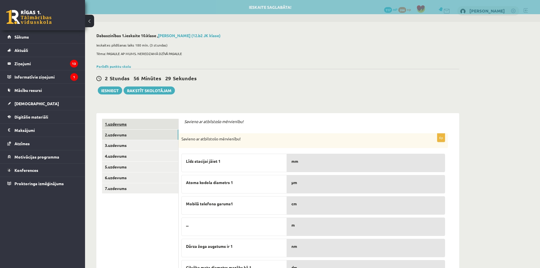
click at [163, 119] on link "1.uzdevums" at bounding box center [140, 124] width 76 height 10
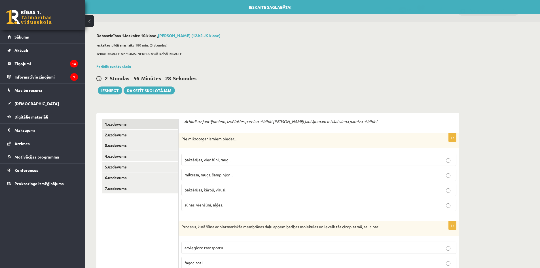
scroll to position [57, 0]
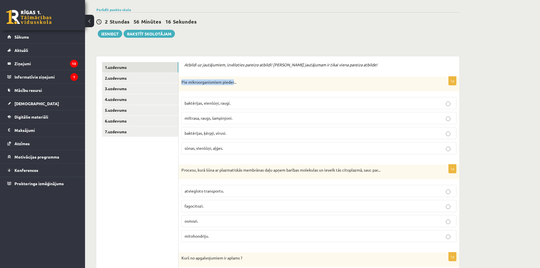
drag, startPoint x: 206, startPoint y: 82, endPoint x: 233, endPoint y: 86, distance: 27.4
click at [233, 86] on div "Pie mikroorganismiem pieder..." at bounding box center [318, 83] width 280 height 15
copy p "Pie mikroorganismiem pieder"
click at [269, 90] on div "Pie mikroorganismiem pieder..." at bounding box center [318, 83] width 280 height 15
click at [248, 143] on label "sūnas, vienšūņi, aļģes." at bounding box center [318, 148] width 275 height 12
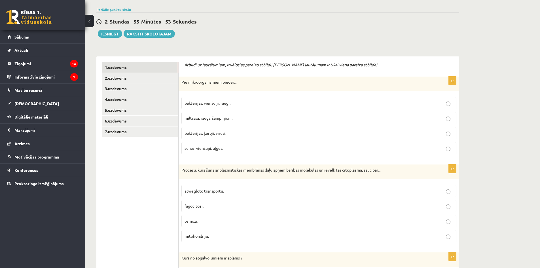
scroll to position [113, 0]
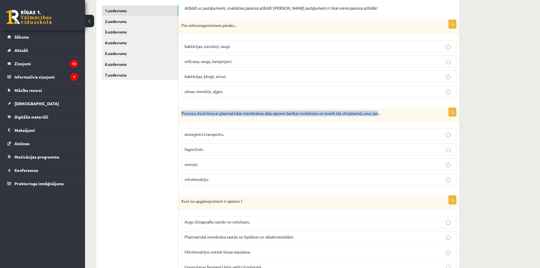
drag, startPoint x: 180, startPoint y: 113, endPoint x: 378, endPoint y: 116, distance: 198.6
click at [378, 116] on div "Procesu, kurā šūna ar plazmatiskās membrānas daļu apņem barības molekulas un ie…" at bounding box center [318, 115] width 280 height 15
copy p "Procesu, kurā šūna ar plazmatiskās membrānas daļu apņem barības molekulas un ie…"
click at [247, 110] on p "Procesu, kurā šūna ar plazmatiskās membrānas daļu apņem barības molekulas un ie…" at bounding box center [304, 113] width 246 height 6
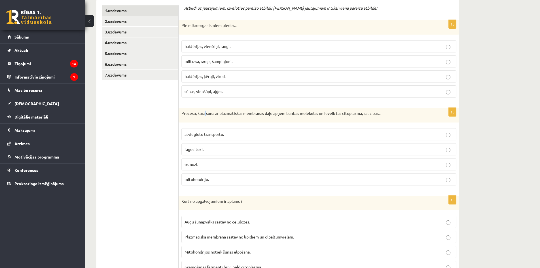
click at [206, 116] on div "Procesu, kurā šūna ar plazmatiskās membrānas daļu apņem barības molekulas un ie…" at bounding box center [318, 115] width 280 height 15
click at [208, 120] on div "Procesu, kurā šūna ar plazmatiskās membrānas daļu apņem barības molekulas un ie…" at bounding box center [318, 115] width 280 height 15
click at [206, 128] on fieldset "atviegloto transportu. fagocitozi. osmozi. mitohondriju." at bounding box center [318, 156] width 275 height 62
click at [207, 130] on label "atviegloto transportu." at bounding box center [318, 134] width 275 height 12
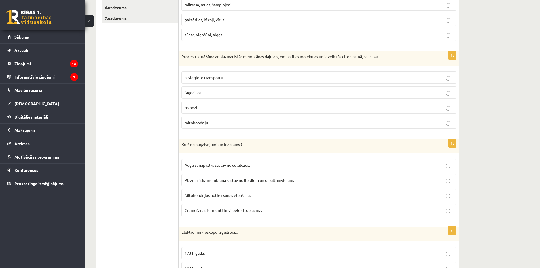
scroll to position [227, 0]
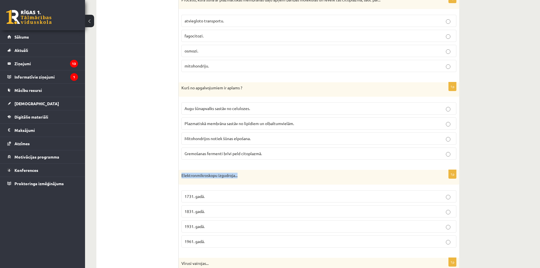
drag, startPoint x: 243, startPoint y: 177, endPoint x: 180, endPoint y: 177, distance: 62.6
click at [180, 177] on div "Elektronmikroskopu izgudroja..." at bounding box center [318, 177] width 280 height 15
copy p "Elektronmikroskopu izgudroja..."
click at [205, 110] on span "Augu šūnapvalks sastāv no celulozes." at bounding box center [216, 108] width 65 height 5
drag, startPoint x: 255, startPoint y: 109, endPoint x: 190, endPoint y: 108, distance: 64.9
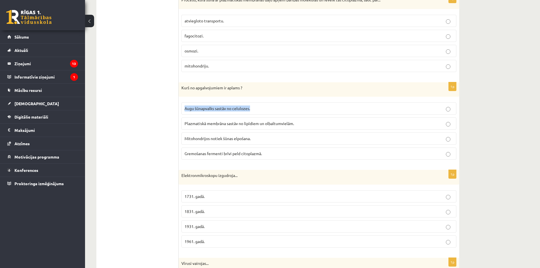
click at [184, 109] on p "Augu šūnapvalks sastāv no celulozes." at bounding box center [318, 108] width 269 height 6
copy span "Augu šūnapvalks sastāv no celulozes."
click at [277, 96] on div "Kurš no apgalvojumiem ir aplams ?" at bounding box center [318, 89] width 280 height 15
click at [229, 158] on label "Gremošanas fermenti brīvi peld citoplazmā." at bounding box center [318, 153] width 275 height 12
drag, startPoint x: 179, startPoint y: 178, endPoint x: 235, endPoint y: 183, distance: 56.3
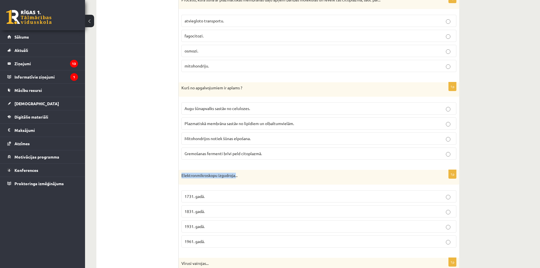
click at [235, 183] on div "Elektronmikroskopu izgudroja..." at bounding box center [318, 177] width 280 height 15
click at [232, 175] on p "Elektronmikroskopu izgudroja..." at bounding box center [304, 176] width 246 height 6
click at [197, 222] on label "1931. gadā." at bounding box center [318, 226] width 275 height 12
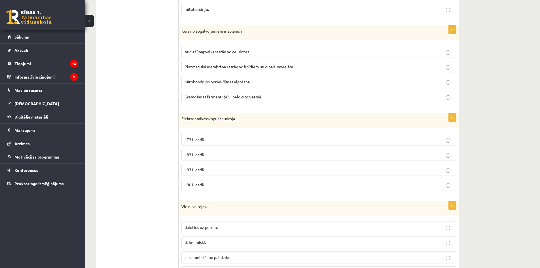
scroll to position [340, 0]
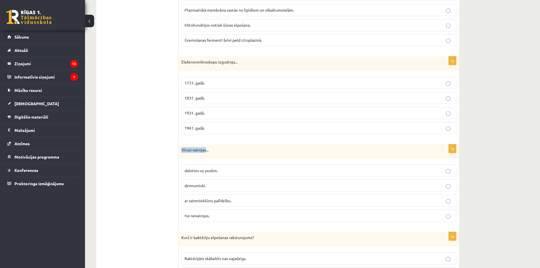
drag, startPoint x: 182, startPoint y: 150, endPoint x: 204, endPoint y: 154, distance: 22.4
click at [204, 154] on div "Vīrusi vairojas..." at bounding box center [318, 151] width 280 height 15
copy p "Vīrusi vairojas"
drag, startPoint x: 195, startPoint y: 212, endPoint x: 169, endPoint y: 201, distance: 27.8
click at [195, 212] on label "tie nevairojas." at bounding box center [318, 215] width 275 height 12
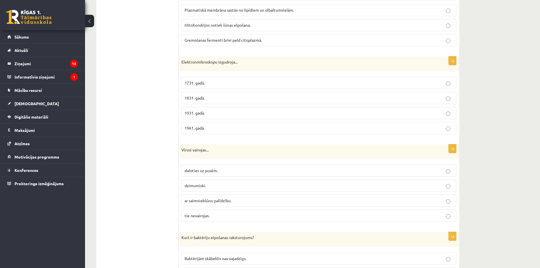
drag, startPoint x: 156, startPoint y: 200, endPoint x: 178, endPoint y: 204, distance: 22.6
click at [206, 202] on span "ar saimniekšūnu palīdzību." at bounding box center [207, 200] width 47 height 5
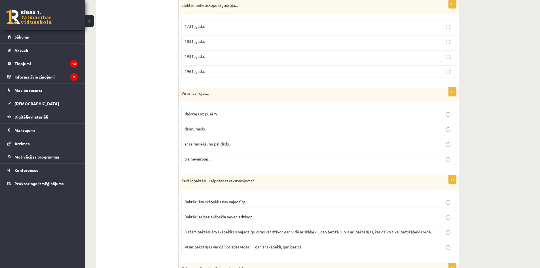
scroll to position [453, 0]
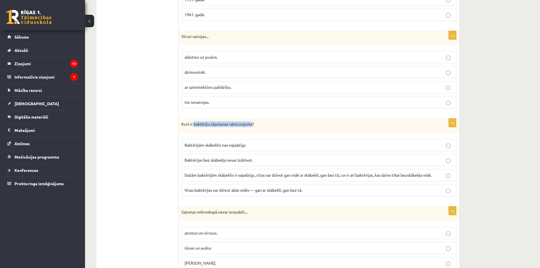
drag, startPoint x: 193, startPoint y: 125, endPoint x: 252, endPoint y: 127, distance: 58.1
click at [252, 127] on div "Kurš ir baktēriju elpošanas raksturojums?" at bounding box center [318, 125] width 280 height 15
copy p "baktēriju elpošanas raksturojums"
click at [434, 175] on p "Dažām baktērijām skābeklis ir vajadzīgs, citas var dzīvot gan vidē ar skābekli,…" at bounding box center [318, 175] width 269 height 6
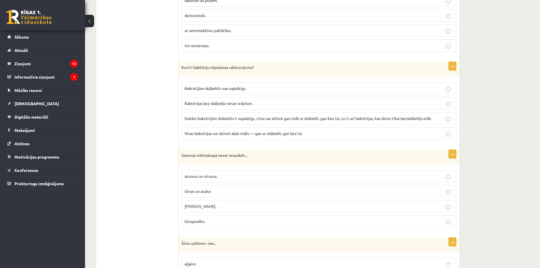
scroll to position [567, 0]
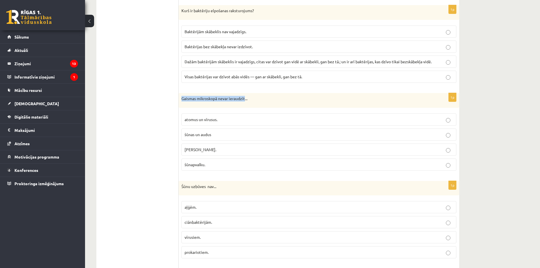
drag, startPoint x: 245, startPoint y: 99, endPoint x: 179, endPoint y: 99, distance: 65.7
click at [179, 99] on div "Gaismas mikroskopā nevar ieraudzīt..." at bounding box center [318, 100] width 280 height 15
copy p "Gaismas mikroskopā nevar ieraudzīt"
click at [208, 165] on p "šūnapvalku." at bounding box center [318, 164] width 269 height 6
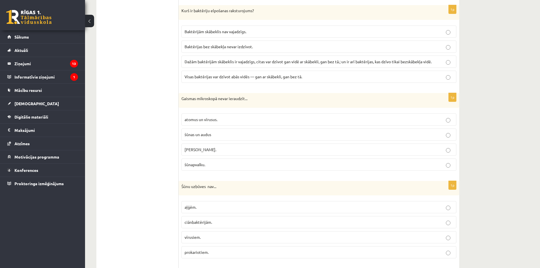
click at [225, 122] on label "atomus un vīrusus." at bounding box center [318, 119] width 275 height 12
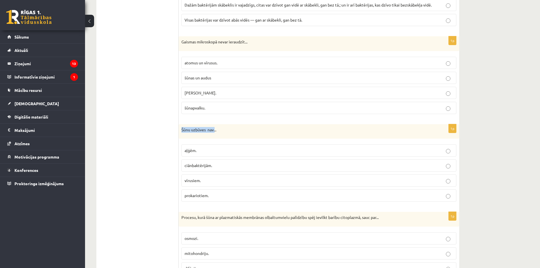
drag, startPoint x: 214, startPoint y: 131, endPoint x: 181, endPoint y: 132, distance: 33.1
click at [181, 132] on div "Šūnu uzbūves nav..." at bounding box center [318, 131] width 280 height 15
copy p "Šūnu uzbūves nav."
click at [202, 184] on label "vīrusiem." at bounding box center [318, 180] width 275 height 12
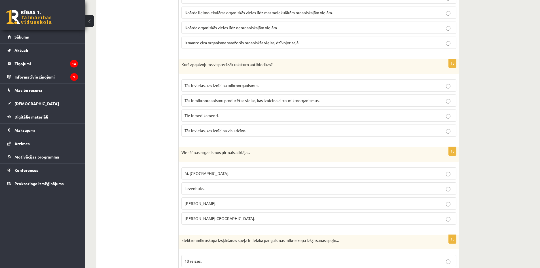
scroll to position [781, 0]
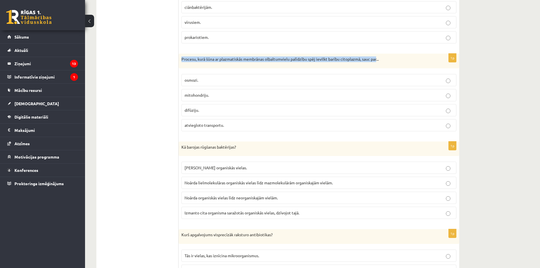
drag, startPoint x: 375, startPoint y: 60, endPoint x: 181, endPoint y: 61, distance: 194.0
click at [181, 61] on div "Procesu, kurā šūna ar plazmatiskās membrānas olbaltumvielu palīdzību spēj ievil…" at bounding box center [318, 61] width 280 height 15
copy p "Procesu, kurā šūna ar plazmatiskās membrānas olbaltumvielu palīdzību spēj ievil…"
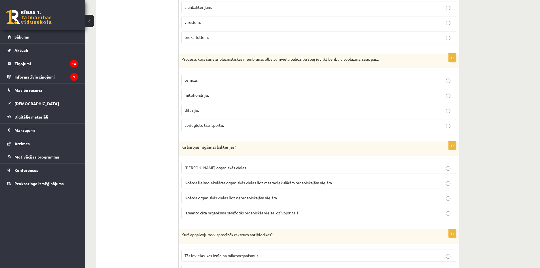
click at [127, 73] on ul "1.uzdevums 2.uzdevums 3.uzdevums 4.uzdevums 5.uzdevums 6.uzdevums 7.uzdevums" at bounding box center [140, 218] width 76 height 1763
drag, startPoint x: 224, startPoint y: 124, endPoint x: 183, endPoint y: 127, distance: 41.4
click at [183, 127] on label "atviegloto transportu." at bounding box center [318, 125] width 275 height 12
copy span "atviegloto transportu."
click at [209, 99] on label "mitohondriju." at bounding box center [318, 95] width 275 height 12
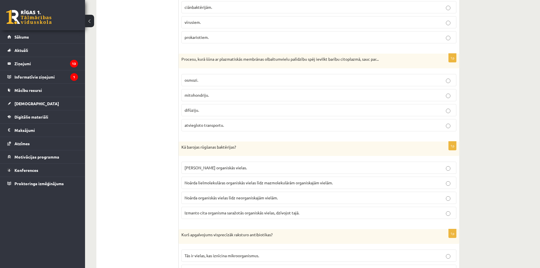
click at [206, 212] on span "Izmanto cita organisma saražotās organiskās vielas, dzīvojot tajā." at bounding box center [241, 212] width 115 height 5
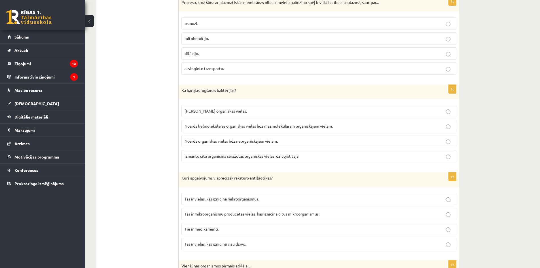
scroll to position [895, 0]
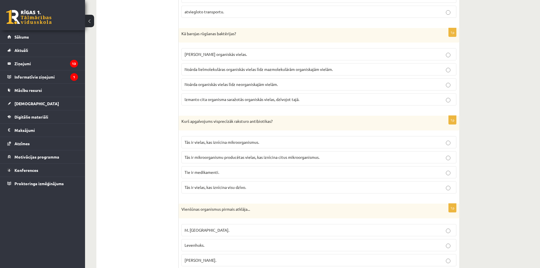
click at [234, 168] on label "Tie ir medikamenti." at bounding box center [318, 172] width 275 height 12
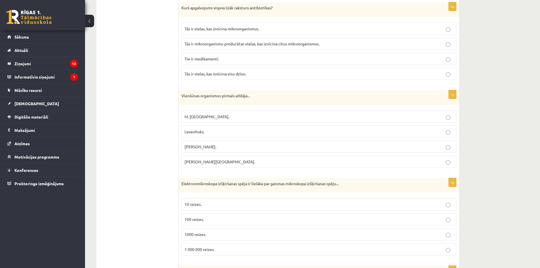
scroll to position [1064, 0]
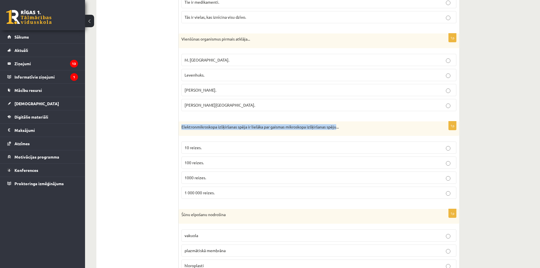
drag, startPoint x: 181, startPoint y: 127, endPoint x: 333, endPoint y: 134, distance: 152.0
click at [333, 134] on div "Elektronmikroskopa izšķiršanas spēja ir lielāka par gaismas mikroskopa izšķirša…" at bounding box center [318, 128] width 280 height 15
click at [346, 132] on div "Elektronmikroskopa izšķiršanas spēja ir lielāka par gaismas mikroskopa izšķirša…" at bounding box center [318, 128] width 280 height 15
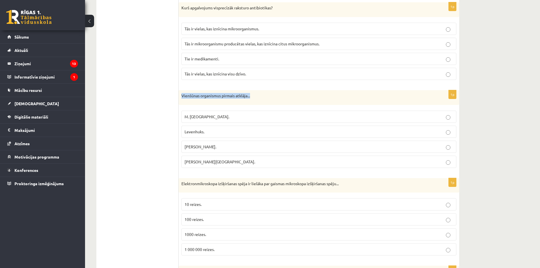
drag, startPoint x: 227, startPoint y: 98, endPoint x: 182, endPoint y: 100, distance: 45.4
click at [182, 100] on div "Vienšūnas organismus pirmais atklāja..." at bounding box center [318, 97] width 280 height 15
click at [215, 130] on p "Levenhuks." at bounding box center [318, 132] width 269 height 6
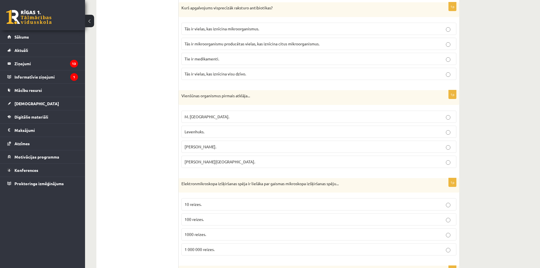
scroll to position [1064, 0]
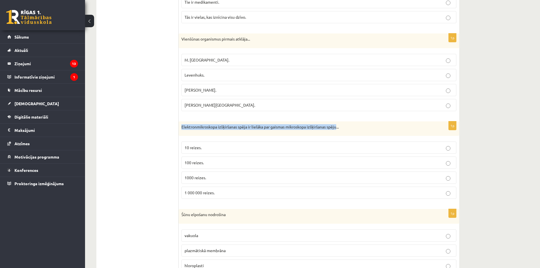
drag, startPoint x: 183, startPoint y: 126, endPoint x: 333, endPoint y: 133, distance: 149.7
click at [333, 133] on div "Elektronmikroskopa izšķiršanas spēja ir lielāka par gaismas mikroskopa izšķirša…" at bounding box center [318, 128] width 280 height 15
click at [210, 180] on p "1000 reizes." at bounding box center [318, 177] width 269 height 6
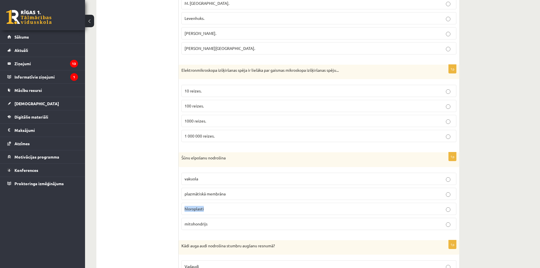
drag, startPoint x: 206, startPoint y: 209, endPoint x: 183, endPoint y: 212, distance: 23.1
click at [183, 212] on label "hloroplasti" at bounding box center [318, 209] width 275 height 12
click at [225, 212] on label "hloroplasti" at bounding box center [318, 209] width 275 height 12
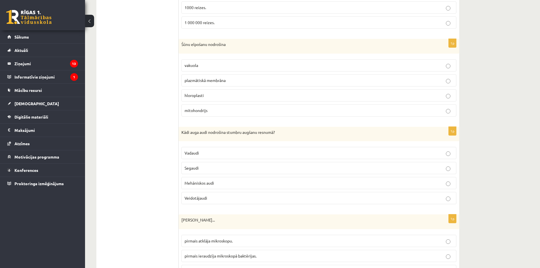
scroll to position [1291, 0]
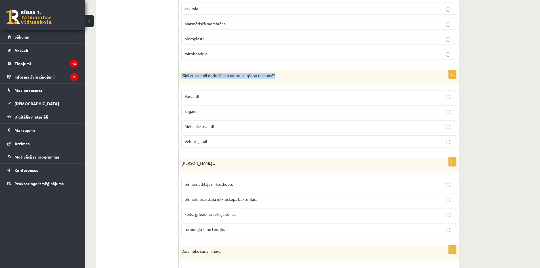
drag, startPoint x: 274, startPoint y: 77, endPoint x: 180, endPoint y: 78, distance: 94.3
click at [180, 78] on div "Kādi auga audi nodrošina stumbru augšanu resnumā?" at bounding box center [318, 77] width 280 height 15
click at [234, 143] on p "Veidotājaudi" at bounding box center [318, 141] width 269 height 6
drag, startPoint x: 212, startPoint y: 143, endPoint x: 185, endPoint y: 143, distance: 27.5
click at [185, 143] on p "Veidotājaudi" at bounding box center [318, 141] width 269 height 6
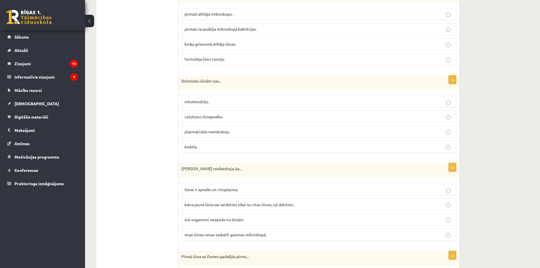
scroll to position [1348, 0]
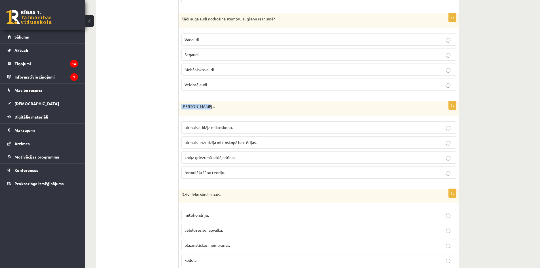
drag, startPoint x: 205, startPoint y: 106, endPoint x: 181, endPoint y: 108, distance: 23.9
click at [181, 108] on div "Roberts Huks..." at bounding box center [318, 108] width 280 height 15
click at [226, 125] on span "pirmais atklāja mikroskopu." at bounding box center [208, 127] width 48 height 5
click at [218, 176] on label "formulēja šūnu teoriju." at bounding box center [318, 172] width 275 height 12
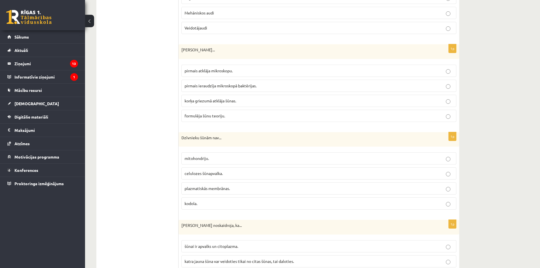
drag, startPoint x: 186, startPoint y: 128, endPoint x: 124, endPoint y: 126, distance: 62.1
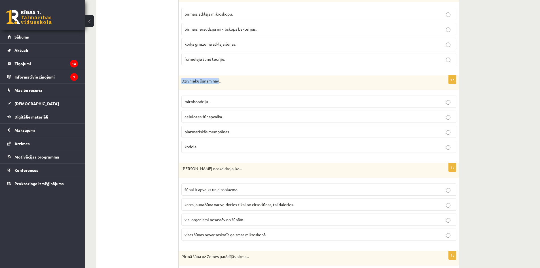
drag, startPoint x: 180, startPoint y: 82, endPoint x: 219, endPoint y: 83, distance: 38.8
click at [219, 83] on div "Dzīvnieku šūnām nav..." at bounding box center [318, 82] width 280 height 15
click at [190, 149] on span "kodola." at bounding box center [190, 146] width 13 height 5
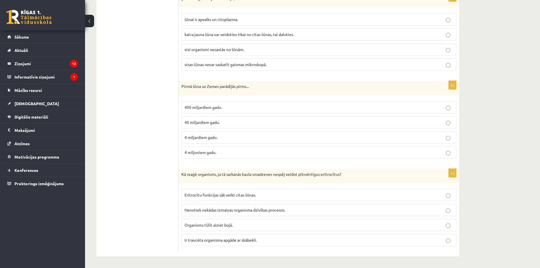
scroll to position [1574, 0]
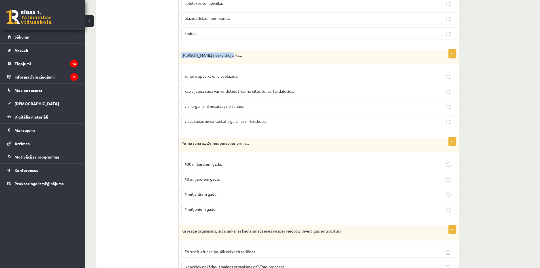
drag, startPoint x: 182, startPoint y: 56, endPoint x: 224, endPoint y: 60, distance: 42.4
click at [224, 60] on div "R.Virhovs noskaidroja, ka..." at bounding box center [318, 57] width 280 height 15
click at [255, 91] on span "katra jauna šūna var veidoties tikai no citas šūnas, tai daloties." at bounding box center [238, 90] width 109 height 5
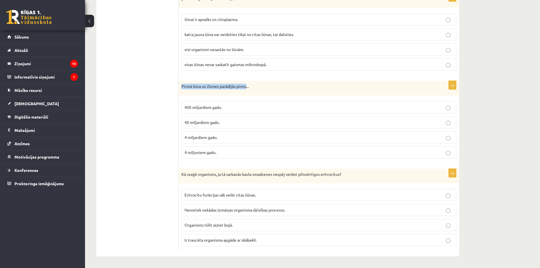
drag, startPoint x: 179, startPoint y: 86, endPoint x: 244, endPoint y: 90, distance: 64.9
click at [245, 90] on div "Pirmā šūna uz Zemes parādījās pirms..." at bounding box center [318, 88] width 280 height 15
click at [209, 162] on div "1p Pirmā šūna uz Zemes parādījās pirms... 400 miljardiem gadu. 40 miljardiem ga…" at bounding box center [318, 122] width 280 height 82
click at [215, 139] on span "4 miljardiem gadu." at bounding box center [200, 137] width 33 height 5
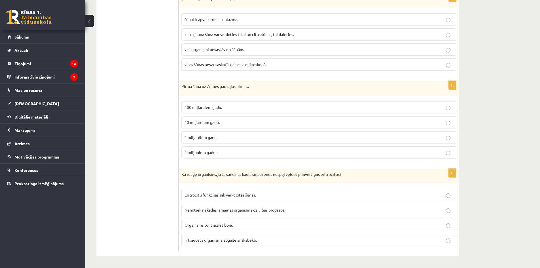
drag, startPoint x: 178, startPoint y: 173, endPoint x: 338, endPoint y: 179, distance: 159.9
click at [338, 179] on div "Kā reaģē organisms, ja tā sarkanās kaula smadzenes nespēj veidot pilnvērtīgus e…" at bounding box center [318, 176] width 280 height 15
click at [250, 213] on label "Nenotiek nekādas izmaiņas organisma dzīvības procesos." at bounding box center [318, 210] width 275 height 12
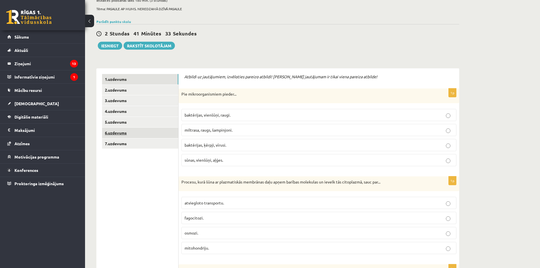
scroll to position [0, 0]
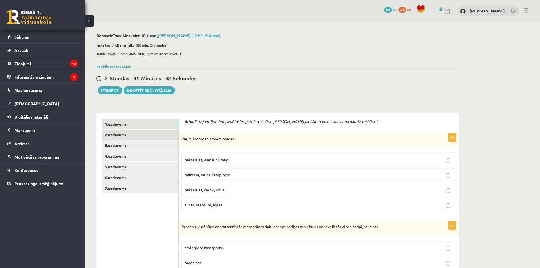
click at [165, 136] on link "2.uzdevums" at bounding box center [140, 134] width 76 height 10
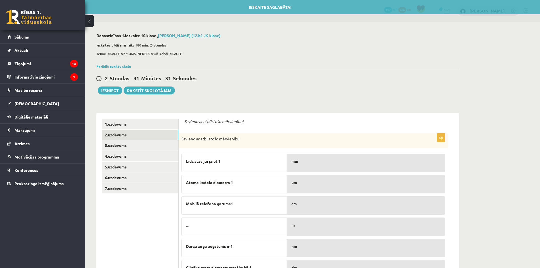
scroll to position [52, 0]
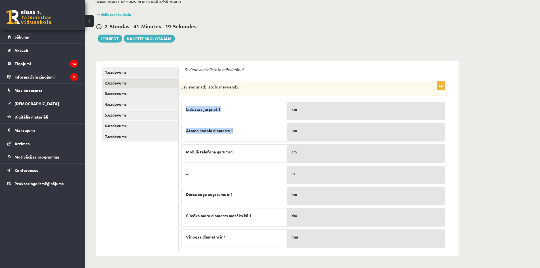
drag, startPoint x: 257, startPoint y: 130, endPoint x: 181, endPoint y: 129, distance: 75.6
click at [181, 129] on div "6p Savieno ar atbilstošo mērvienību! Līdz stacijai jāiet 1 Atoma kodola diametr…" at bounding box center [312, 165] width 269 height 169
click at [268, 142] on div "Līdz stacijai jāiet 1 Atoma kodola diametrs 1 Mobilā telefona garums1 ... Dārza…" at bounding box center [233, 173] width 105 height 149
drag, startPoint x: 240, startPoint y: 133, endPoint x: 200, endPoint y: 133, distance: 40.2
click at [200, 133] on p "Atoma kodola diametrs 1" at bounding box center [234, 130] width 96 height 6
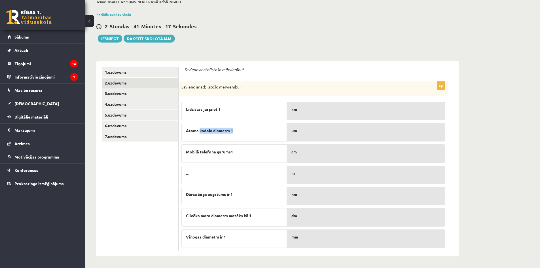
click at [216, 133] on div "Atoma kodola diametrs 1" at bounding box center [233, 132] width 105 height 18
drag, startPoint x: 230, startPoint y: 131, endPoint x: 200, endPoint y: 132, distance: 30.0
click at [200, 132] on span "Atoma kodola diametrs 1" at bounding box center [209, 130] width 47 height 6
click at [223, 180] on div "..." at bounding box center [233, 174] width 105 height 18
drag, startPoint x: 182, startPoint y: 129, endPoint x: 230, endPoint y: 133, distance: 48.6
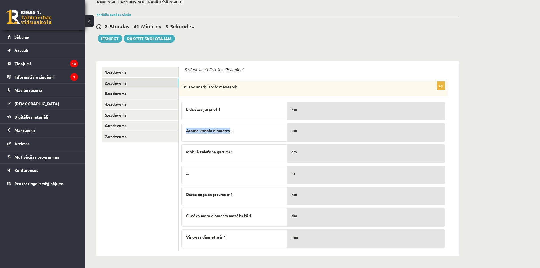
click at [230, 133] on div "Atoma kodola diametrs 1" at bounding box center [233, 132] width 105 height 18
drag, startPoint x: 199, startPoint y: 154, endPoint x: 239, endPoint y: 153, distance: 39.4
click at [239, 153] on p "Mobilā telefona garums1" at bounding box center [234, 152] width 96 height 6
drag, startPoint x: 209, startPoint y: 215, endPoint x: 259, endPoint y: 215, distance: 49.3
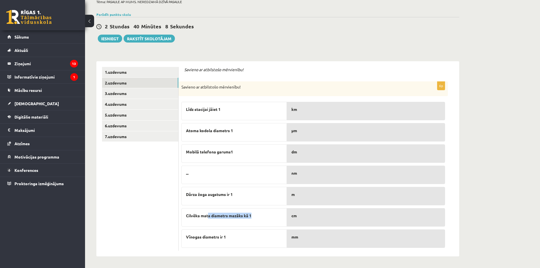
click at [259, 215] on p "Cilvēka mata diametrs mazāks kā 1" at bounding box center [234, 215] width 96 height 6
click at [273, 218] on p "Cilvēka mata diametrs mazāks kā 1" at bounding box center [234, 215] width 96 height 6
click at [117, 92] on link "3.uzdevums" at bounding box center [140, 93] width 76 height 10
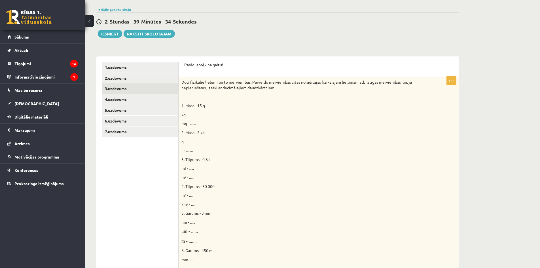
scroll to position [276, 0]
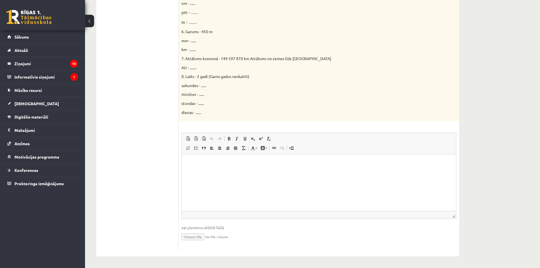
click at [236, 167] on html at bounding box center [319, 162] width 274 height 17
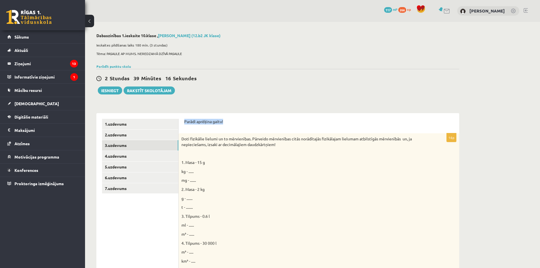
drag, startPoint x: 185, startPoint y: 122, endPoint x: 290, endPoint y: 118, distance: 105.7
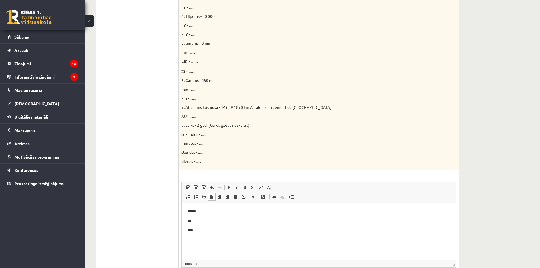
scroll to position [276, 0]
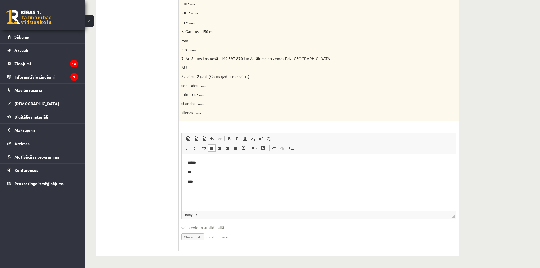
drag, startPoint x: 216, startPoint y: 179, endPoint x: 215, endPoint y: 172, distance: 6.8
click at [216, 180] on p "****" at bounding box center [318, 182] width 263 height 6
drag, startPoint x: 215, startPoint y: 164, endPoint x: 213, endPoint y: 173, distance: 9.6
click at [215, 165] on p "******" at bounding box center [318, 163] width 263 height 6
click at [213, 173] on p "***" at bounding box center [318, 172] width 263 height 6
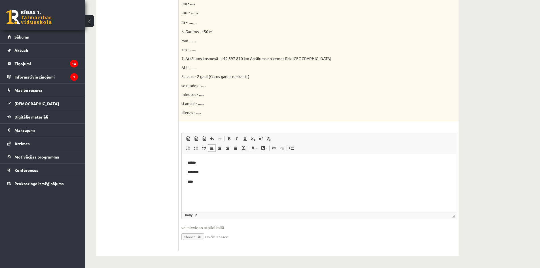
click at [213, 185] on html "****** ******** ****" at bounding box center [319, 172] width 274 height 36
click at [200, 185] on html "****** ******** ****" at bounding box center [319, 172] width 274 height 36
click at [204, 183] on p "****" at bounding box center [318, 182] width 263 height 6
click at [203, 200] on p "****" at bounding box center [316, 202] width 259 height 6
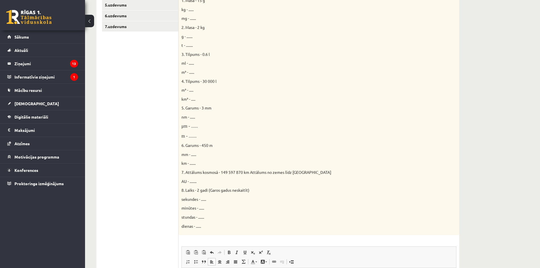
scroll to position [105, 0]
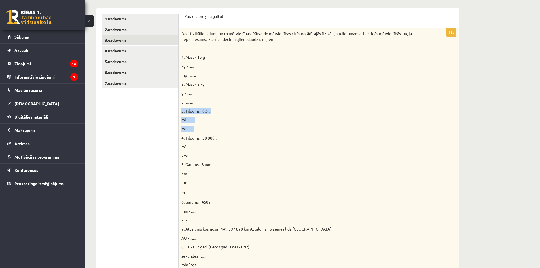
drag, startPoint x: 180, startPoint y: 111, endPoint x: 203, endPoint y: 129, distance: 29.2
click at [203, 129] on div "Doti fizikālie lielumi un to mērvienības. Pārveido mērvienības citās norādītajā…" at bounding box center [318, 159] width 280 height 263
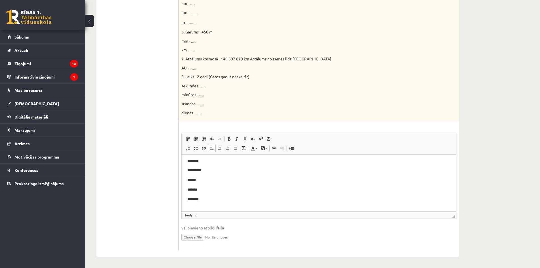
scroll to position [276, 0]
click at [205, 205] on body "**********" at bounding box center [318, 179] width 263 height 63
click at [208, 198] on p "**********" at bounding box center [316, 199] width 259 height 6
drag, startPoint x: 204, startPoint y: 199, endPoint x: 195, endPoint y: 200, distance: 9.5
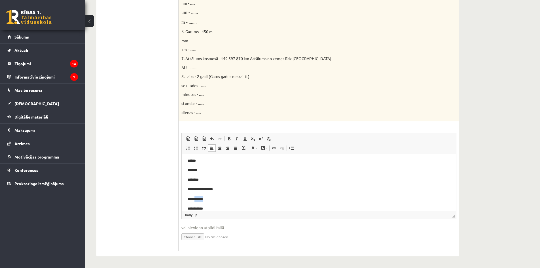
click at [195, 200] on p "**********" at bounding box center [316, 199] width 259 height 6
drag, startPoint x: 204, startPoint y: 204, endPoint x: 195, endPoint y: 205, distance: 9.2
click at [195, 205] on html "**********" at bounding box center [319, 163] width 274 height 93
click at [197, 192] on p "****" at bounding box center [316, 193] width 259 height 6
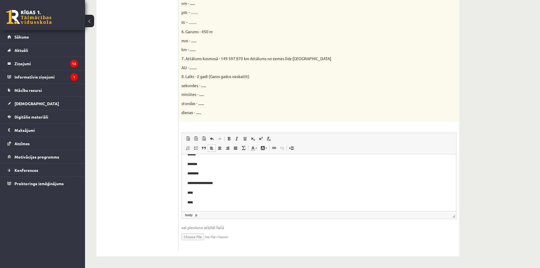
click at [207, 195] on p "****" at bounding box center [316, 193] width 259 height 6
drag, startPoint x: 213, startPoint y: 198, endPoint x: 208, endPoint y: 202, distance: 6.5
click at [213, 199] on body "**********" at bounding box center [318, 164] width 263 height 82
click at [188, 203] on p "****" at bounding box center [316, 202] width 259 height 6
click at [227, 110] on p "dienas - ......" at bounding box center [304, 113] width 246 height 6
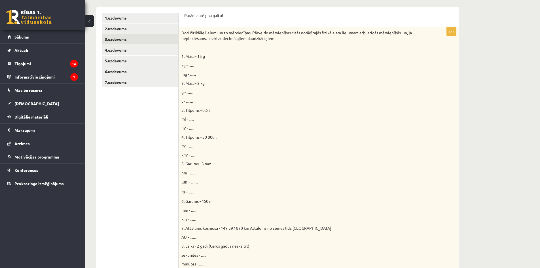
scroll to position [276, 0]
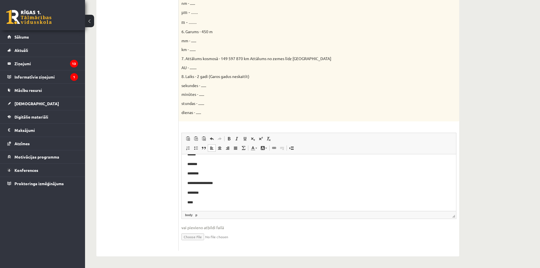
click at [198, 204] on p "****" at bounding box center [316, 202] width 259 height 6
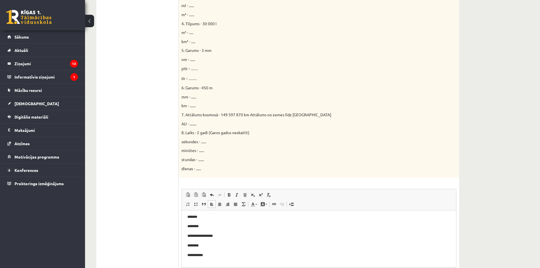
scroll to position [106, 0]
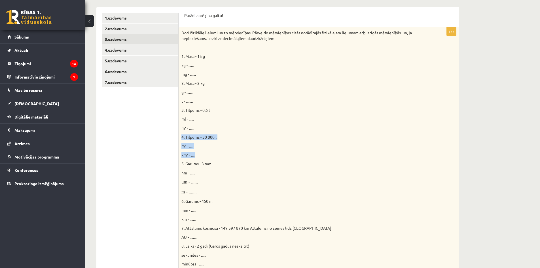
drag, startPoint x: 189, startPoint y: 142, endPoint x: 196, endPoint y: 154, distance: 13.3
click at [196, 154] on div "Doti fizikālie lielumi un to mērvienības. Pārveido mērvienības citās norādītajā…" at bounding box center [318, 158] width 280 height 263
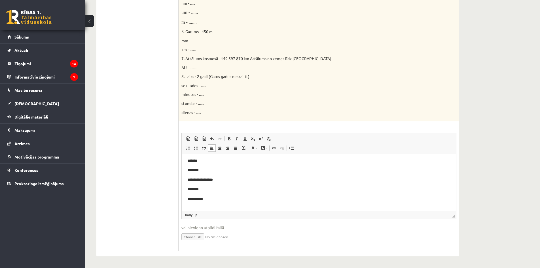
click at [201, 204] on body "**********" at bounding box center [318, 166] width 263 height 92
drag, startPoint x: 204, startPoint y: 199, endPoint x: 195, endPoint y: 201, distance: 8.6
click at [195, 201] on p "**********" at bounding box center [316, 199] width 259 height 6
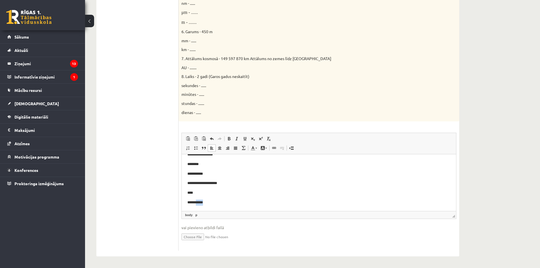
drag, startPoint x: 202, startPoint y: 208, endPoint x: 197, endPoint y: 209, distance: 5.1
click at [197, 209] on html "**********" at bounding box center [319, 150] width 274 height 122
drag, startPoint x: 206, startPoint y: 193, endPoint x: 187, endPoint y: 192, distance: 19.0
click at [206, 193] on p "****" at bounding box center [316, 193] width 259 height 6
drag, startPoint x: 207, startPoint y: 172, endPoint x: 195, endPoint y: 173, distance: 12.2
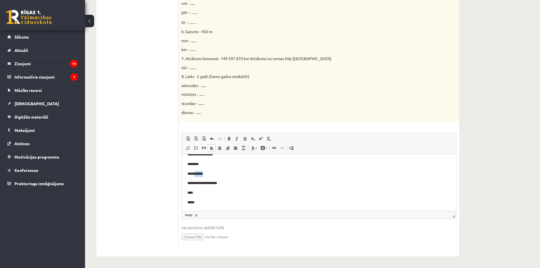
click at [195, 173] on p "**********" at bounding box center [316, 174] width 259 height 6
click at [203, 193] on p "****" at bounding box center [316, 193] width 259 height 6
click at [204, 192] on p "****" at bounding box center [316, 193] width 259 height 6
click at [203, 200] on p "*****" at bounding box center [316, 202] width 259 height 6
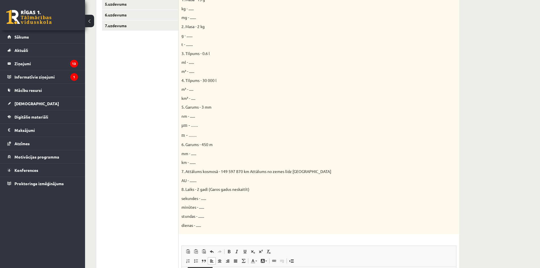
drag, startPoint x: 240, startPoint y: 121, endPoint x: 216, endPoint y: 114, distance: 25.5
click at [240, 121] on div "Doti fizikālie lielumi un to mērvienības. Pārveido mērvienības citās norādītajā…" at bounding box center [318, 102] width 280 height 263
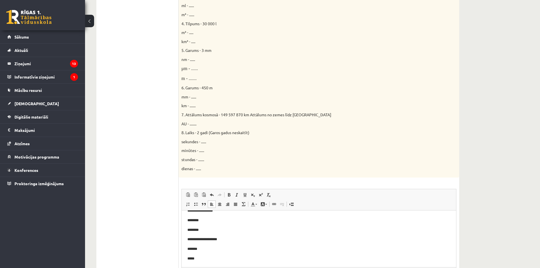
scroll to position [276, 0]
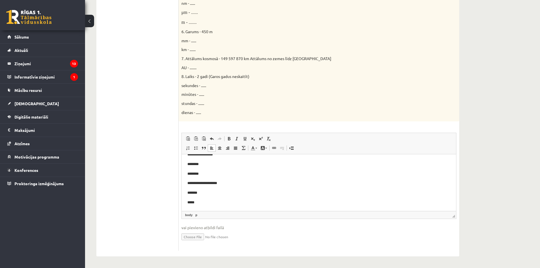
click at [205, 204] on p "*****" at bounding box center [316, 202] width 259 height 6
click at [329, 76] on p "8. Laiks - 2 gadi (Garos gadus neskaitīt)" at bounding box center [304, 77] width 246 height 6
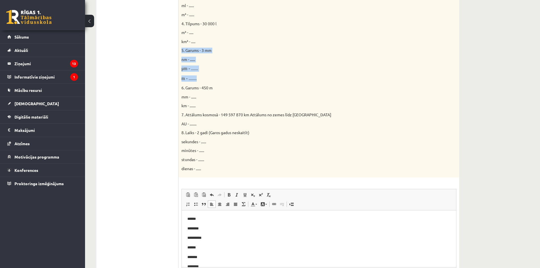
drag, startPoint x: 180, startPoint y: 51, endPoint x: 202, endPoint y: 77, distance: 33.2
click at [202, 77] on div "Doti fizikālie lielumi un to mērvienības. Pārveido mērvienības citās norādītajā…" at bounding box center [318, 45] width 280 height 263
click at [250, 121] on p "AU - ........" at bounding box center [304, 124] width 246 height 6
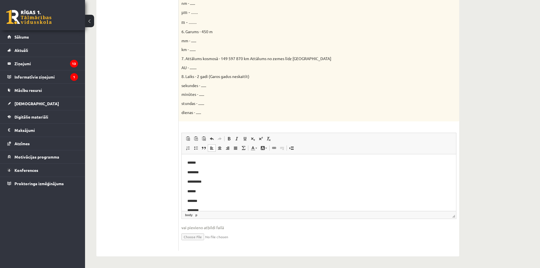
scroll to position [66, 0]
click at [222, 203] on p "**********" at bounding box center [316, 202] width 259 height 6
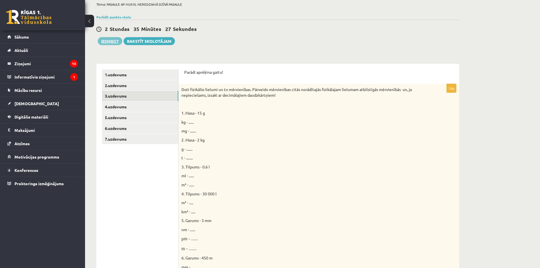
scroll to position [0, 0]
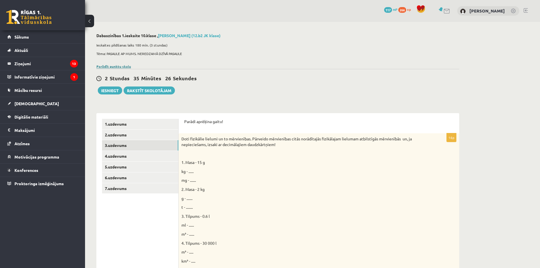
click at [120, 66] on link "Parādīt punktu skalu" at bounding box center [113, 66] width 35 height 5
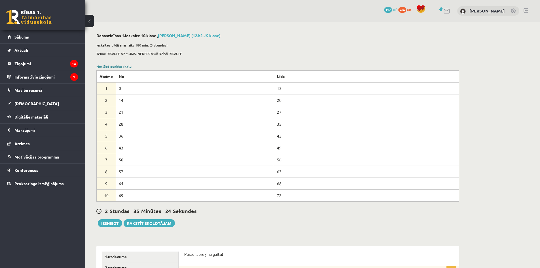
click at [120, 66] on link "Noslēpt punktu skalu" at bounding box center [113, 66] width 35 height 5
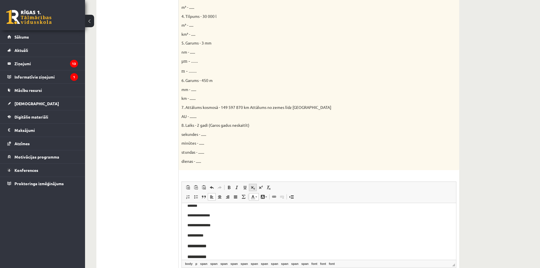
scroll to position [276, 0]
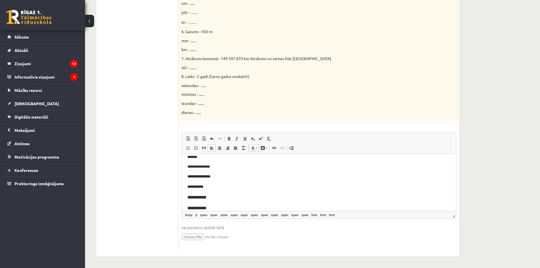
click at [215, 189] on p "**********" at bounding box center [318, 186] width 263 height 7
drag, startPoint x: 204, startPoint y: 180, endPoint x: 204, endPoint y: 188, distance: 7.9
click at [197, 182] on p "**********" at bounding box center [318, 180] width 263 height 7
drag, startPoint x: 207, startPoint y: 192, endPoint x: 197, endPoint y: 194, distance: 10.3
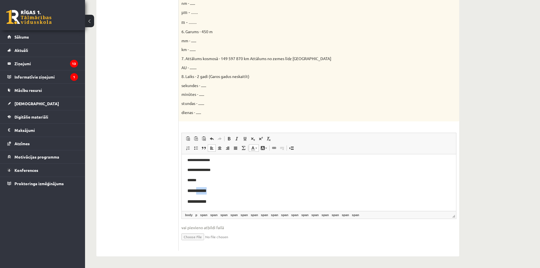
click at [197, 194] on p "**********" at bounding box center [318, 190] width 263 height 7
click at [201, 179] on p "******" at bounding box center [318, 180] width 263 height 7
click at [201, 192] on p "****" at bounding box center [318, 190] width 263 height 7
click at [209, 203] on p "**********" at bounding box center [318, 201] width 263 height 7
click at [228, 170] on p "**********" at bounding box center [318, 170] width 263 height 7
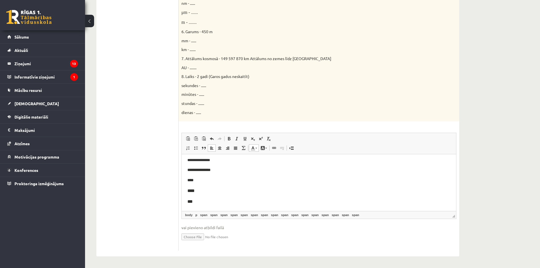
scroll to position [219, 0]
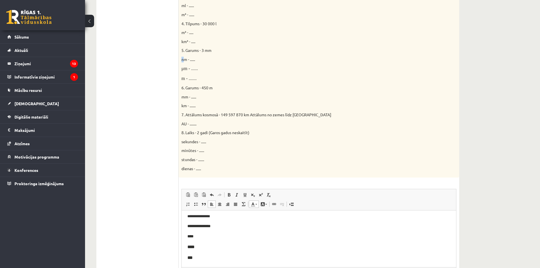
drag, startPoint x: 206, startPoint y: 53, endPoint x: 183, endPoint y: 53, distance: 23.5
click at [183, 53] on div "Doti fizikālie lielumi un to mērvienības. Pārveido mērvienības citās norādītajā…" at bounding box center [318, 45] width 280 height 263
click at [224, 67] on p "μm - ......" at bounding box center [304, 68] width 246 height 6
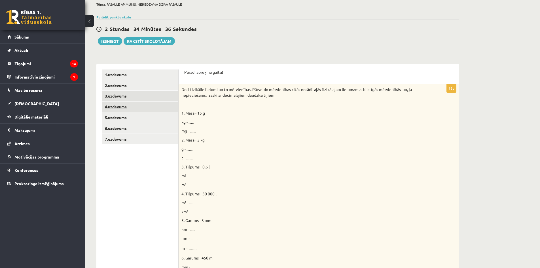
click at [136, 109] on link "4.uzdevums" at bounding box center [140, 106] width 76 height 10
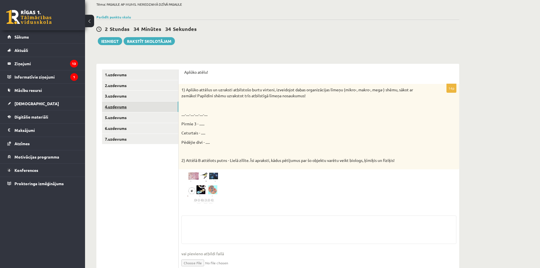
click at [129, 102] on link "4.uzdevums" at bounding box center [140, 106] width 76 height 10
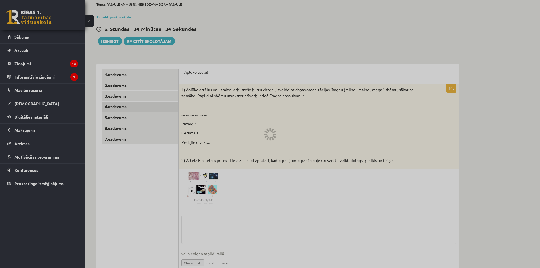
click at [132, 100] on div at bounding box center [270, 134] width 540 height 268
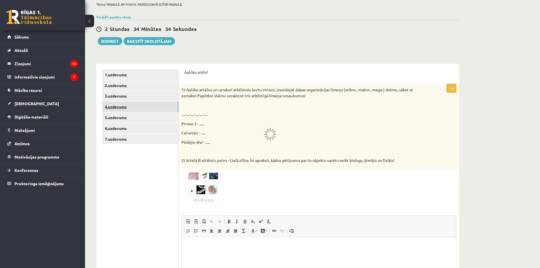
scroll to position [0, 0]
click at [132, 99] on link "3.uzdevums" at bounding box center [140, 96] width 76 height 10
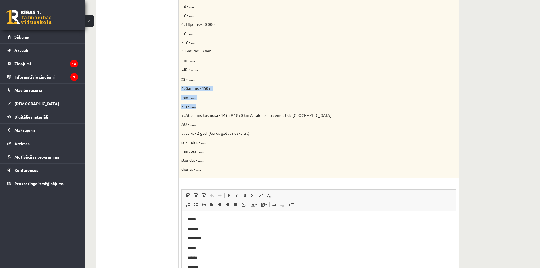
drag, startPoint x: 182, startPoint y: 91, endPoint x: 203, endPoint y: 108, distance: 27.0
click at [203, 108] on div "Doti fizikālie lielumi un to mērvienības. Pārveido mērvienības citās norādītajā…" at bounding box center [318, 45] width 280 height 263
click at [247, 99] on p "mm - ......" at bounding box center [304, 98] width 246 height 6
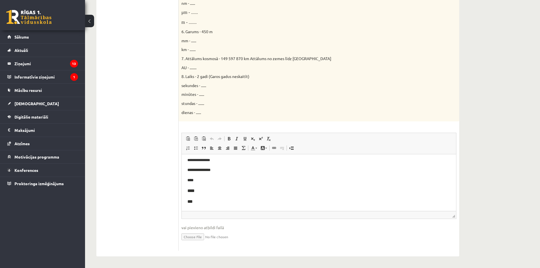
scroll to position [276, 0]
click at [222, 203] on p "***" at bounding box center [318, 201] width 263 height 7
paste body "Rich Text Editor, wiswyg-editor-user-answer-47433915837720"
drag, startPoint x: 206, startPoint y: 199, endPoint x: 197, endPoint y: 202, distance: 10.0
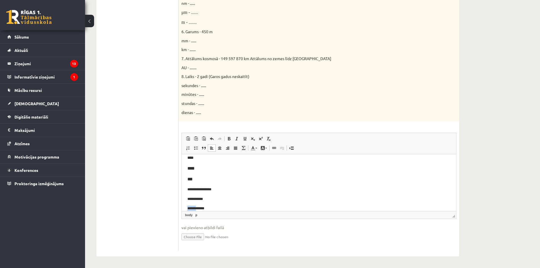
click at [197, 202] on body "**********" at bounding box center [318, 121] width 263 height 182
click at [198, 201] on p "**********" at bounding box center [316, 199] width 259 height 6
drag, startPoint x: 197, startPoint y: 201, endPoint x: 204, endPoint y: 200, distance: 6.9
click at [204, 200] on p "**********" at bounding box center [316, 199] width 259 height 6
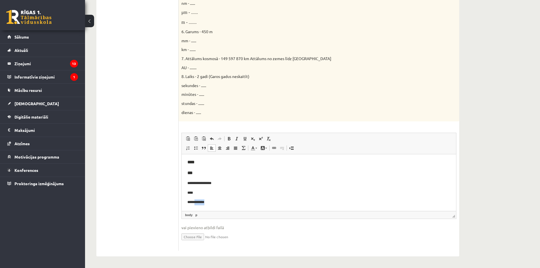
drag, startPoint x: 205, startPoint y: 207, endPoint x: 196, endPoint y: 206, distance: 8.6
click at [196, 206] on html "**********" at bounding box center [319, 114] width 274 height 193
click at [200, 194] on p "****" at bounding box center [316, 193] width 259 height 6
drag, startPoint x: 224, startPoint y: 190, endPoint x: 222, endPoint y: 194, distance: 3.9
click at [222, 194] on p "****" at bounding box center [316, 193] width 259 height 6
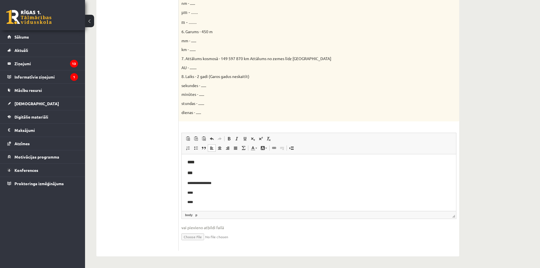
click at [210, 192] on p "****" at bounding box center [316, 193] width 259 height 6
click at [212, 203] on p "****" at bounding box center [316, 202] width 259 height 6
drag, startPoint x: 180, startPoint y: 59, endPoint x: 206, endPoint y: 68, distance: 26.6
click at [215, 204] on p "*********" at bounding box center [316, 202] width 259 height 6
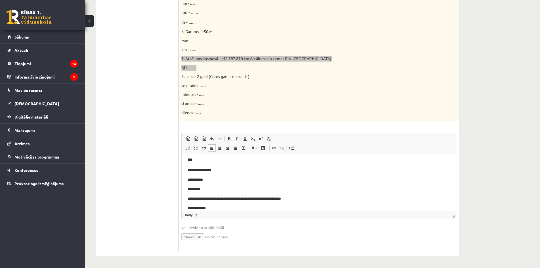
scroll to position [156, 0]
drag, startPoint x: 205, startPoint y: 208, endPoint x: 196, endPoint y: 206, distance: 8.3
click at [196, 206] on html "**********" at bounding box center [319, 105] width 274 height 212
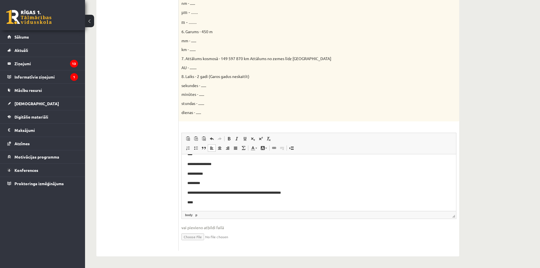
click at [340, 111] on p "dienas - ......" at bounding box center [304, 113] width 246 height 6
drag, startPoint x: 305, startPoint y: 194, endPoint x: 253, endPoint y: 195, distance: 52.4
click at [253, 195] on body "**********" at bounding box center [318, 105] width 263 height 201
drag, startPoint x: 280, startPoint y: 88, endPoint x: 309, endPoint y: 66, distance: 36.9
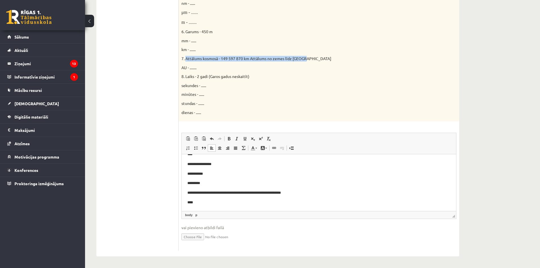
drag, startPoint x: 313, startPoint y: 57, endPoint x: 185, endPoint y: 60, distance: 128.1
click at [185, 60] on p "7. Attālums kosmosā - 149 597 870 km Attālums no zemes līdz Saulei" at bounding box center [304, 59] width 246 height 6
click at [277, 85] on p "sekundes - ......" at bounding box center [304, 86] width 246 height 6
click at [136, 124] on ul "1.uzdevums 2.uzdevums 3.uzdevums 4.uzdevums 5.uzdevums 6.uzdevums 7.uzdevums" at bounding box center [140, 46] width 76 height 407
click at [271, 120] on div "16p Doti fizikālie lielumi un to mērvienības. Pārveido mērvienības citās norādī…" at bounding box center [318, 54] width 280 height 393
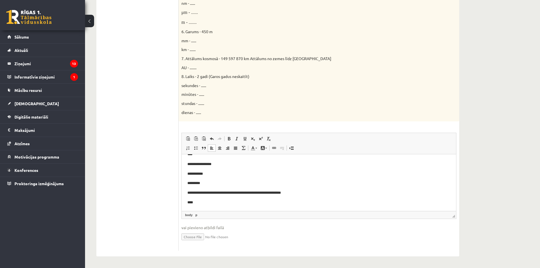
click at [225, 205] on html "**********" at bounding box center [319, 105] width 274 height 212
click at [201, 203] on p "****" at bounding box center [316, 202] width 259 height 6
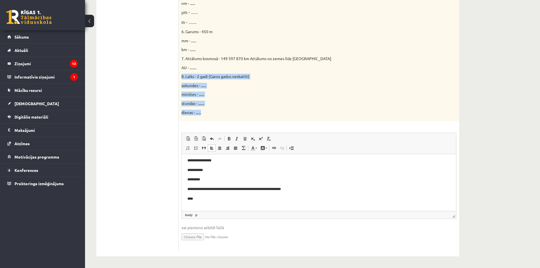
drag, startPoint x: 181, startPoint y: 75, endPoint x: 205, endPoint y: 113, distance: 45.4
click at [204, 206] on p "Rich Text Editor, wiswyg-editor-user-answer-47433915837720" at bounding box center [318, 208] width 263 height 6
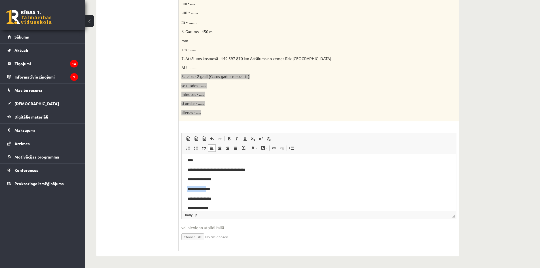
drag, startPoint x: 214, startPoint y: 180, endPoint x: 207, endPoint y: 183, distance: 8.1
click at [207, 183] on body "**********" at bounding box center [318, 87] width 263 height 248
click at [206, 180] on p "**********" at bounding box center [316, 179] width 259 height 6
drag, startPoint x: 212, startPoint y: 181, endPoint x: 209, endPoint y: 181, distance: 3.4
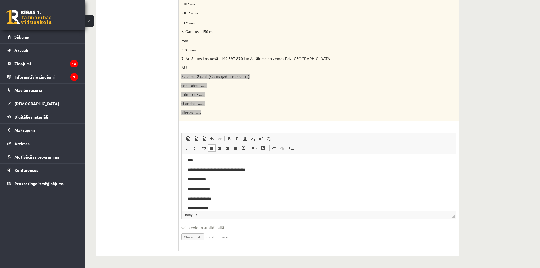
click at [209, 181] on p "**********" at bounding box center [316, 179] width 259 height 6
click at [213, 188] on p "**********" at bounding box center [316, 189] width 259 height 6
click at [213, 195] on body "**********" at bounding box center [318, 87] width 263 height 248
click at [211, 206] on p "**********" at bounding box center [316, 208] width 259 height 6
click at [211, 179] on p "**********" at bounding box center [316, 179] width 259 height 6
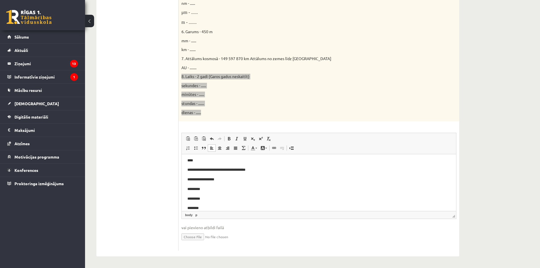
click at [220, 188] on p "*********" at bounding box center [316, 189] width 259 height 6
click at [210, 198] on p "*********" at bounding box center [316, 199] width 259 height 6
click at [210, 209] on p "********" at bounding box center [316, 208] width 259 height 6
click at [229, 206] on p "********" at bounding box center [316, 208] width 259 height 6
click at [140, 221] on ul "1.uzdevums 2.uzdevums 3.uzdevums 4.uzdevums 5.uzdevums 6.uzdevums 7.uzdevums" at bounding box center [140, 46] width 76 height 407
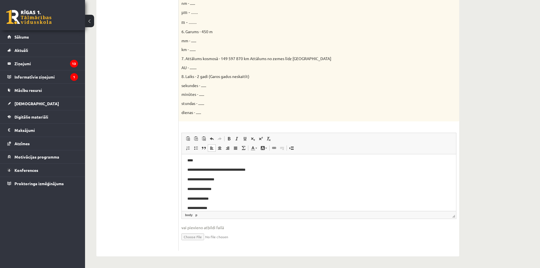
drag, startPoint x: 252, startPoint y: 135, endPoint x: 250, endPoint y: 142, distance: 7.5
click at [252, 140] on link "Subscript" at bounding box center [253, 138] width 8 height 7
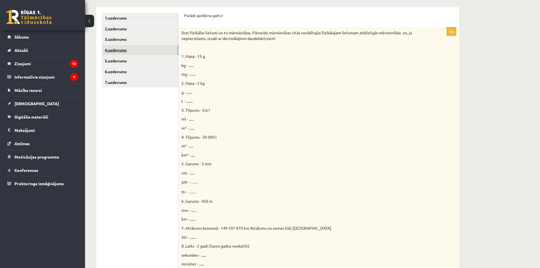
click at [121, 47] on link "4.uzdevums" at bounding box center [140, 50] width 76 height 10
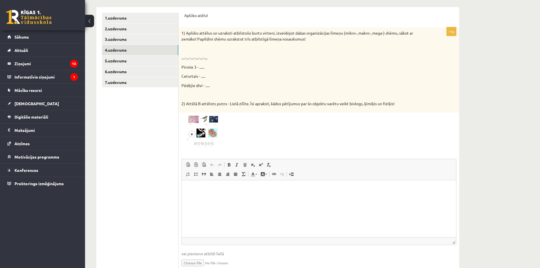
scroll to position [0, 0]
click at [199, 118] on img at bounding box center [202, 131] width 42 height 32
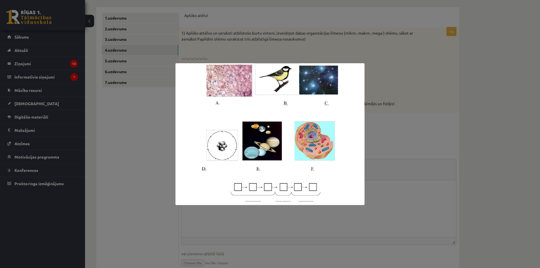
click at [423, 120] on div at bounding box center [270, 134] width 540 height 268
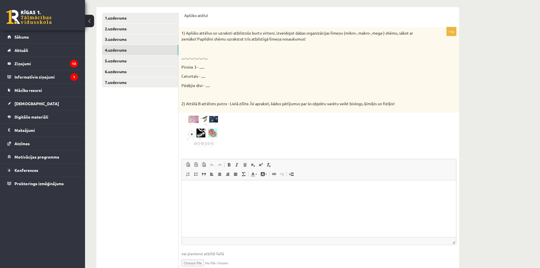
click at [211, 130] on img at bounding box center [202, 131] width 42 height 32
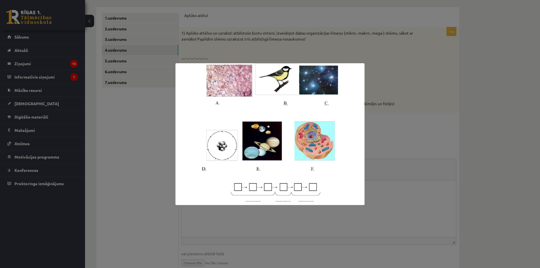
drag, startPoint x: 403, startPoint y: 129, endPoint x: 303, endPoint y: 105, distance: 102.6
click at [400, 128] on div at bounding box center [270, 134] width 540 height 268
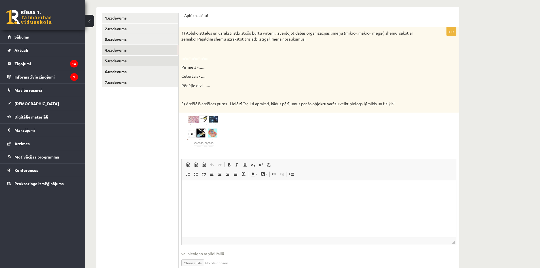
click at [126, 60] on link "5.uzdevums" at bounding box center [140, 61] width 76 height 10
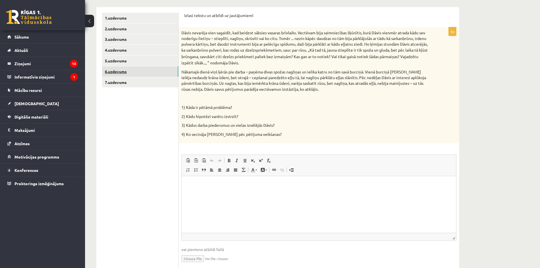
click at [128, 73] on link "6.uzdevums" at bounding box center [140, 71] width 76 height 10
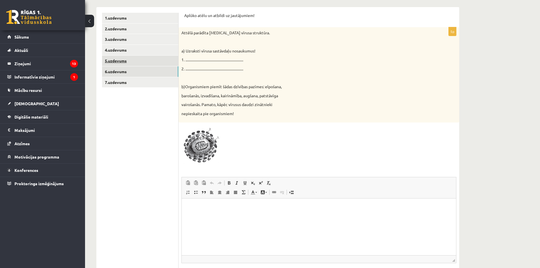
click at [153, 62] on link "5.uzdevums" at bounding box center [140, 61] width 76 height 10
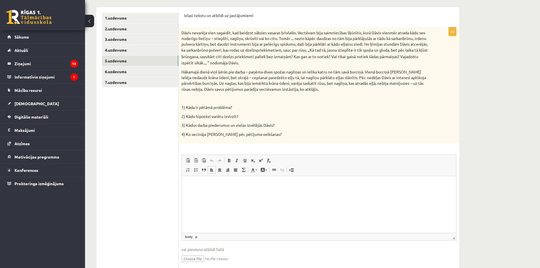
click at [234, 193] on html at bounding box center [319, 184] width 274 height 17
click at [210, 184] on p "**" at bounding box center [318, 185] width 263 height 6
click at [234, 185] on p "**" at bounding box center [318, 185] width 263 height 6
click at [265, 191] on p "**" at bounding box center [318, 194] width 263 height 6
click at [213, 201] on p "**" at bounding box center [318, 204] width 263 height 6
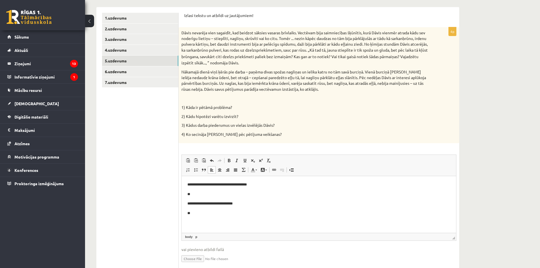
click at [240, 206] on p "**********" at bounding box center [318, 204] width 263 height 6
click at [240, 209] on body "**********" at bounding box center [318, 199] width 263 height 35
click at [205, 213] on p "**" at bounding box center [318, 213] width 263 height 6
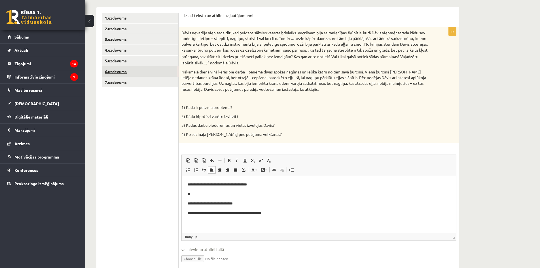
click at [140, 75] on link "6.uzdevums" at bounding box center [140, 71] width 76 height 10
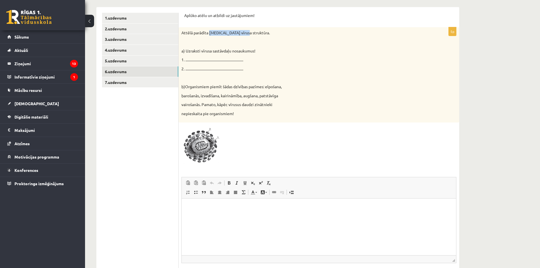
drag, startPoint x: 244, startPoint y: 33, endPoint x: 209, endPoint y: 35, distance: 34.9
click at [209, 35] on p "Attēlā parādīta HIV vīrusa struktūra." at bounding box center [304, 33] width 246 height 6
click at [200, 212] on html at bounding box center [319, 206] width 274 height 17
click at [240, 203] on html "** **" at bounding box center [319, 216] width 274 height 36
click at [217, 217] on p "**" at bounding box center [318, 216] width 263 height 6
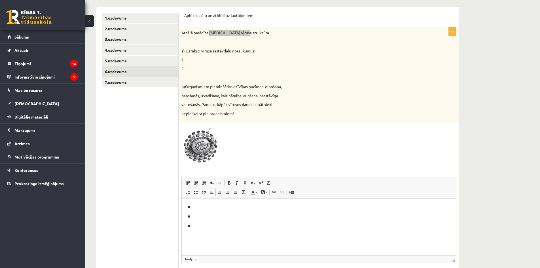
click at [201, 204] on p "**" at bounding box center [318, 207] width 263 height 6
click at [204, 213] on p "**" at bounding box center [318, 216] width 263 height 6
click at [204, 218] on p "**********" at bounding box center [318, 216] width 263 height 6
click at [203, 222] on body "**********" at bounding box center [318, 221] width 263 height 35
click at [227, 206] on p "**" at bounding box center [318, 207] width 263 height 6
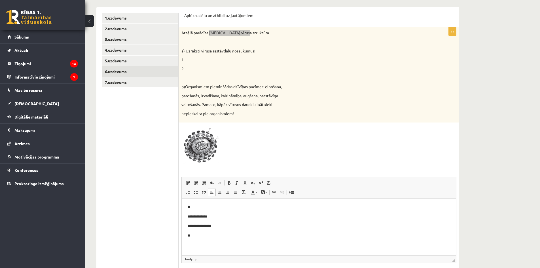
click at [254, 231] on body "**********" at bounding box center [318, 226] width 263 height 44
click at [242, 232] on body "**********" at bounding box center [318, 226] width 263 height 44
click at [150, 84] on link "7.uzdevums" at bounding box center [140, 82] width 76 height 10
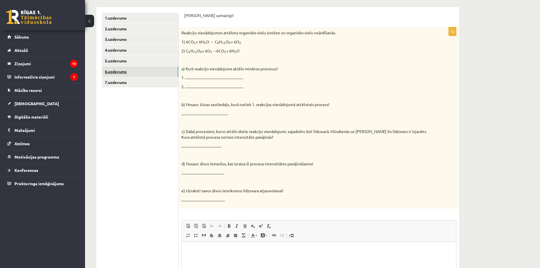
click at [158, 71] on link "6.uzdevums" at bounding box center [140, 71] width 76 height 10
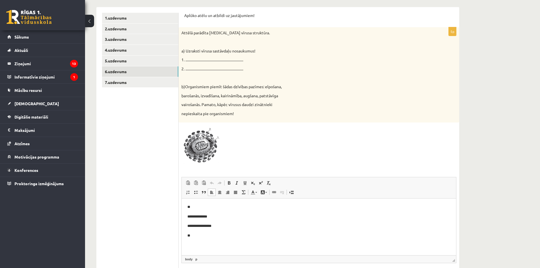
click at [214, 238] on p "**" at bounding box center [318, 235] width 263 height 6
click at [143, 83] on link "7.uzdevums" at bounding box center [140, 82] width 76 height 10
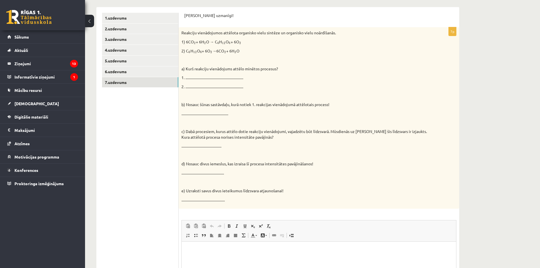
click at [227, 247] on p "Rich Text Editor, wiswyg-editor-user-answer-47433847760740" at bounding box center [318, 250] width 263 height 6
click at [202, 78] on p "1. ...................................................................." at bounding box center [304, 78] width 246 height 6
click at [193, 72] on div "Reakciju vienādojumos attēlota organisko vielu sintēze un organisko vielu noārd…" at bounding box center [318, 117] width 280 height 181
click at [195, 75] on p "1. ...................................................................." at bounding box center [304, 78] width 246 height 6
click at [227, 243] on html at bounding box center [319, 249] width 274 height 17
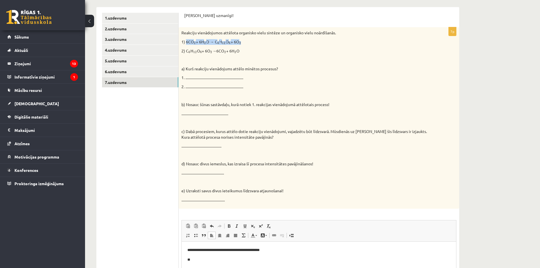
drag, startPoint x: 255, startPoint y: 42, endPoint x: 186, endPoint y: 44, distance: 68.9
click at [186, 44] on p "1) 6CO 2 2 + 6H 2 2 O → C 6 6 H 12 12 O 6 6 + 6O 2 2" at bounding box center [304, 42] width 246 height 6
click at [259, 109] on div "Reakciju vienādojumos attēlota organisko vielu sintēze un organisko vielu noārd…" at bounding box center [318, 117] width 280 height 181
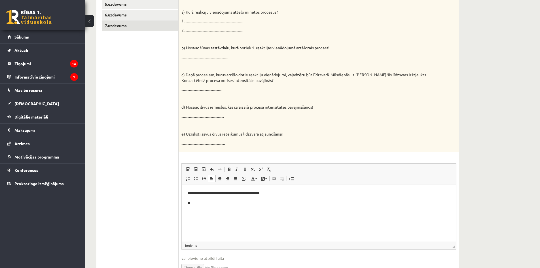
click at [221, 211] on html "**********" at bounding box center [319, 198] width 274 height 27
click at [205, 203] on p "**" at bounding box center [318, 203] width 263 height 6
click at [210, 216] on body "**********" at bounding box center [318, 212] width 263 height 44
click at [203, 210] on p "**" at bounding box center [318, 212] width 263 height 6
drag, startPoint x: 349, startPoint y: 54, endPoint x: 346, endPoint y: 56, distance: 3.5
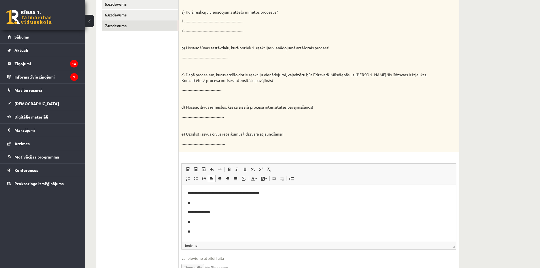
click at [346, 56] on p "......................................................." at bounding box center [304, 57] width 246 height 6
click at [201, 226] on body "**********" at bounding box center [318, 212] width 263 height 44
click at [201, 221] on p "**" at bounding box center [318, 222] width 263 height 6
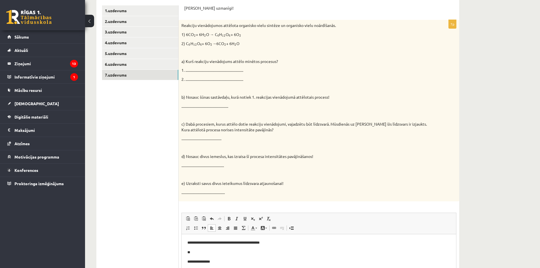
scroll to position [170, 0]
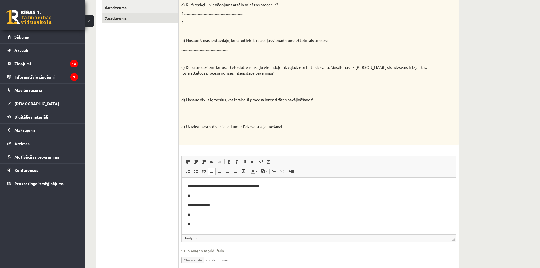
click at [238, 212] on p "**" at bounding box center [318, 215] width 263 height 6
click at [193, 214] on p "**********" at bounding box center [318, 215] width 263 height 6
click at [316, 88] on div "Reakciju vienādojumos attēlota organisko vielu sintēze un organisko vielu noārd…" at bounding box center [318, 53] width 280 height 181
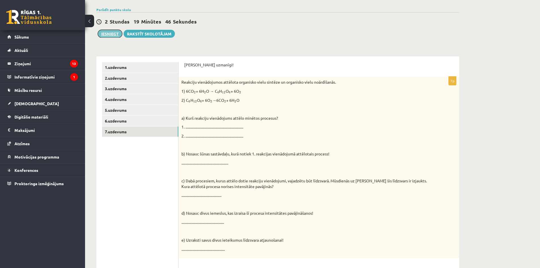
click at [109, 36] on button "Iesniegt" at bounding box center [110, 34] width 24 height 8
click at [165, 100] on link "4.uzdevums" at bounding box center [140, 99] width 76 height 10
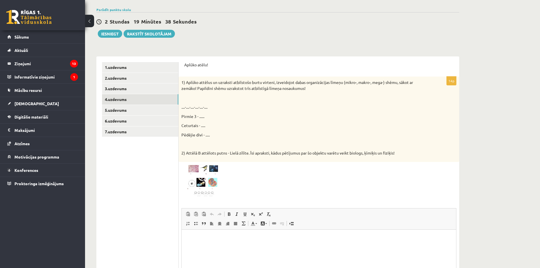
scroll to position [113, 0]
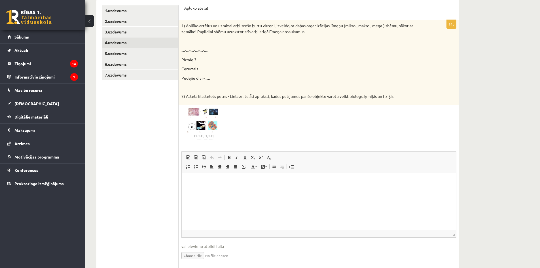
click at [209, 124] on img at bounding box center [202, 124] width 42 height 32
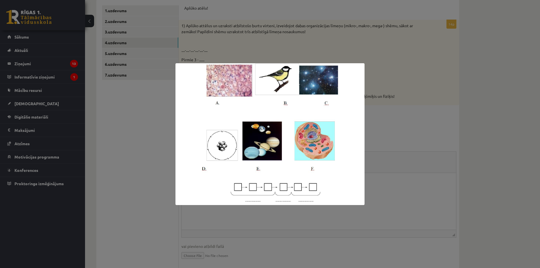
click at [423, 104] on div at bounding box center [270, 134] width 540 height 268
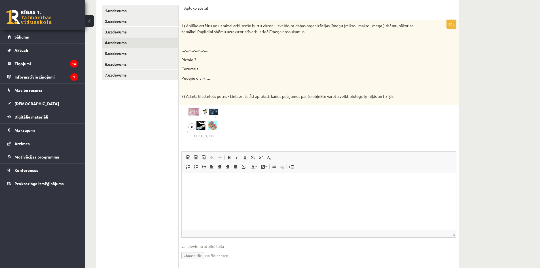
click at [207, 109] on img at bounding box center [202, 124] width 42 height 32
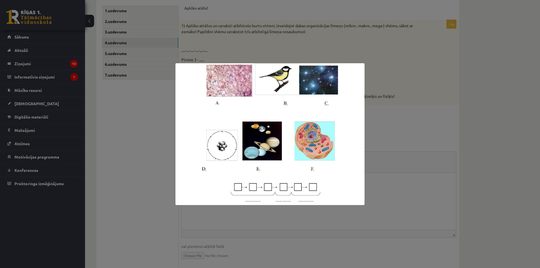
click at [414, 80] on div at bounding box center [270, 134] width 540 height 268
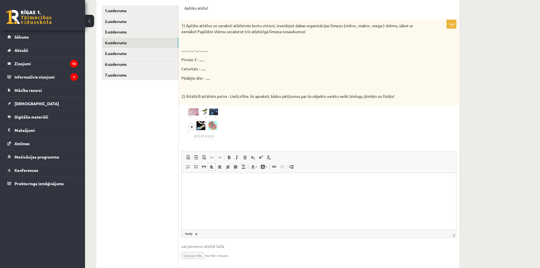
click at [356, 186] on html at bounding box center [319, 181] width 274 height 17
click at [225, 124] on div at bounding box center [318, 124] width 275 height 32
click at [215, 125] on img at bounding box center [202, 124] width 42 height 32
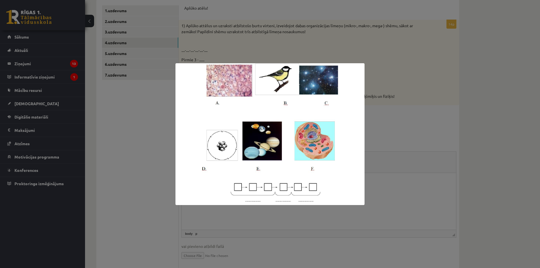
click at [410, 80] on div at bounding box center [270, 134] width 540 height 268
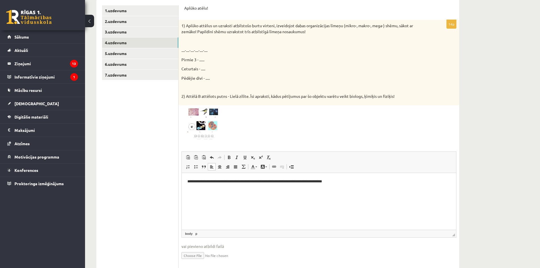
click at [188, 181] on p "**********" at bounding box center [318, 181] width 263 height 6
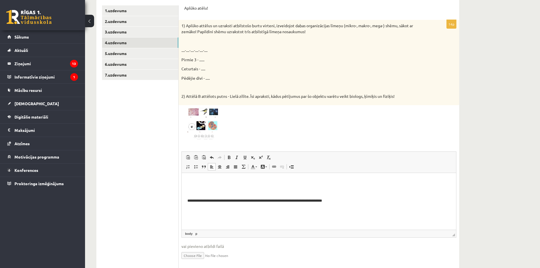
click at [195, 179] on p "Rich Text Editor, wiswyg-editor-user-answer-47433923319680" at bounding box center [318, 181] width 263 height 6
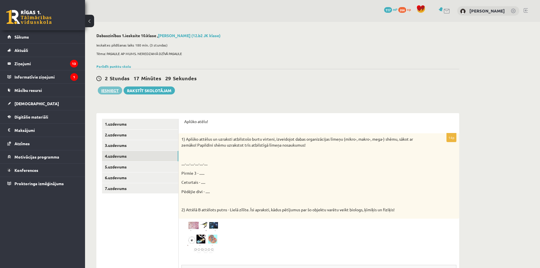
click at [105, 92] on button "Iesniegt" at bounding box center [110, 90] width 24 height 8
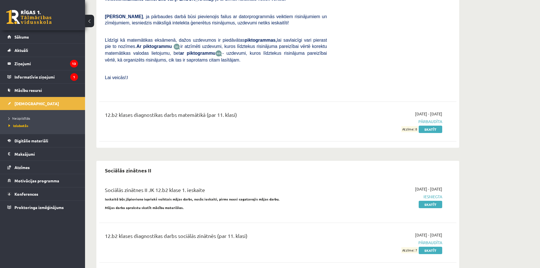
scroll to position [272, 0]
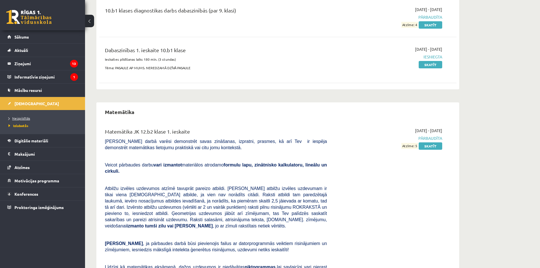
click at [34, 117] on link "Neizpildītās" at bounding box center [43, 118] width 71 height 5
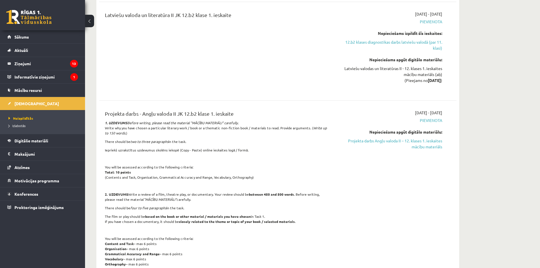
scroll to position [839, 0]
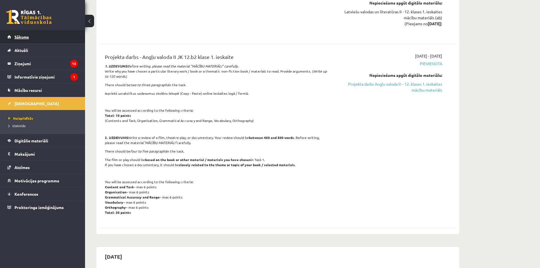
click at [33, 42] on link "Sākums" at bounding box center [42, 36] width 71 height 13
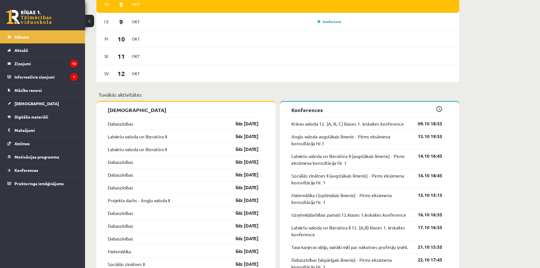
scroll to position [170, 0]
